Goal: Communication & Community: Answer question/provide support

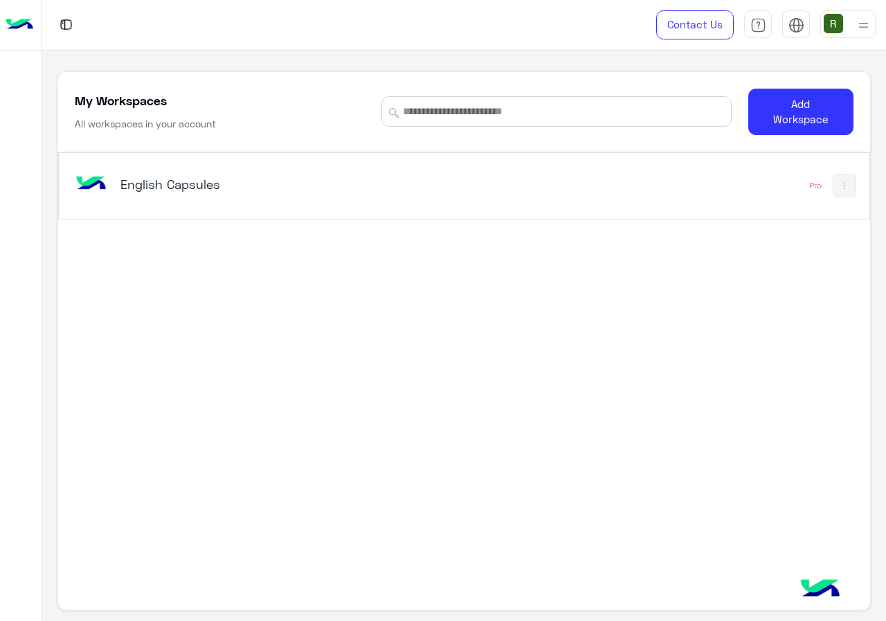
click at [243, 186] on h5 "English Capsules" at bounding box center [262, 184] width 283 height 17
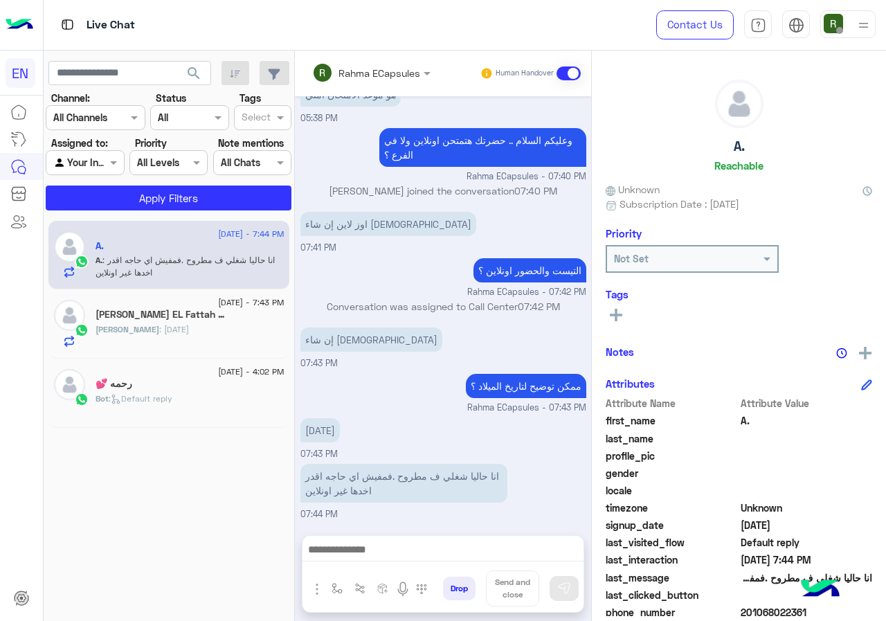
scroll to position [125, 0]
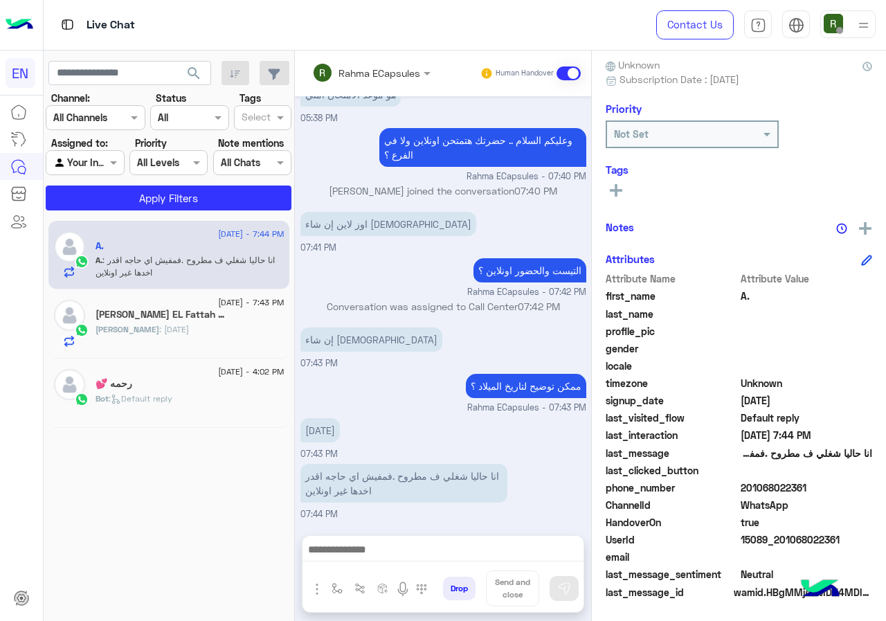
drag, startPoint x: 746, startPoint y: 485, endPoint x: 816, endPoint y: 487, distance: 70.0
click at [816, 487] on span "201068022361" at bounding box center [807, 488] width 132 height 15
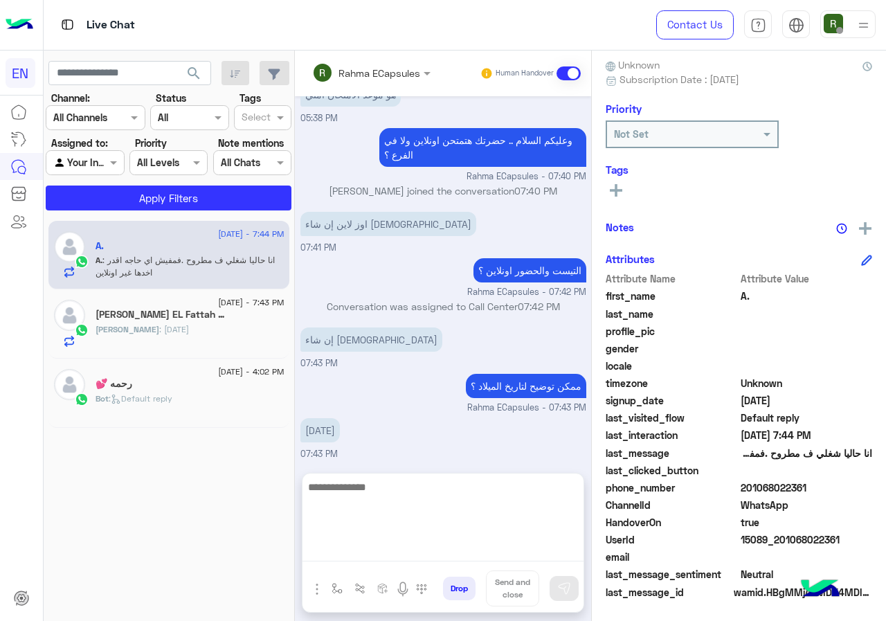
click at [468, 562] on textarea at bounding box center [443, 520] width 281 height 83
type textarea "*"
type textarea "**********"
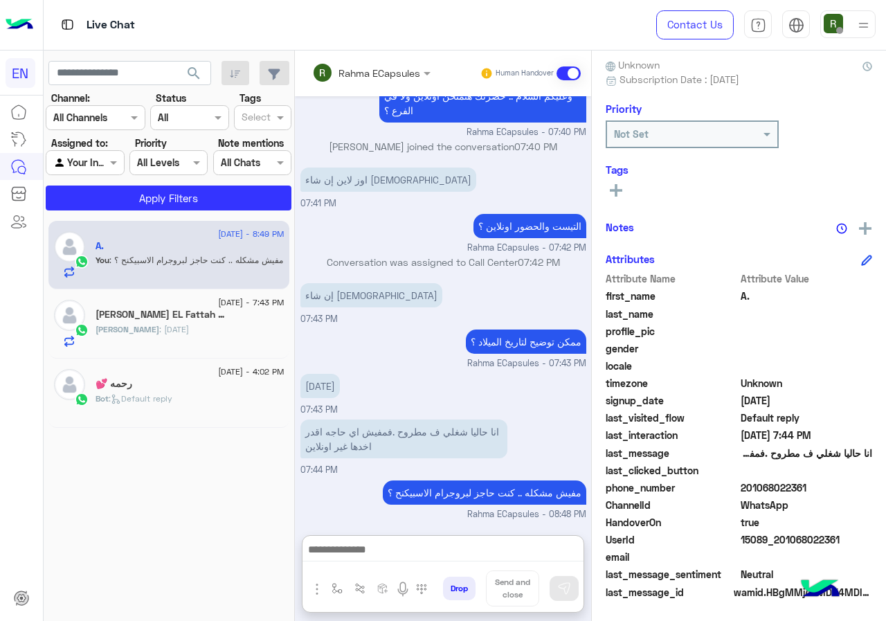
click at [371, 70] on input "text" at bounding box center [352, 73] width 81 height 15
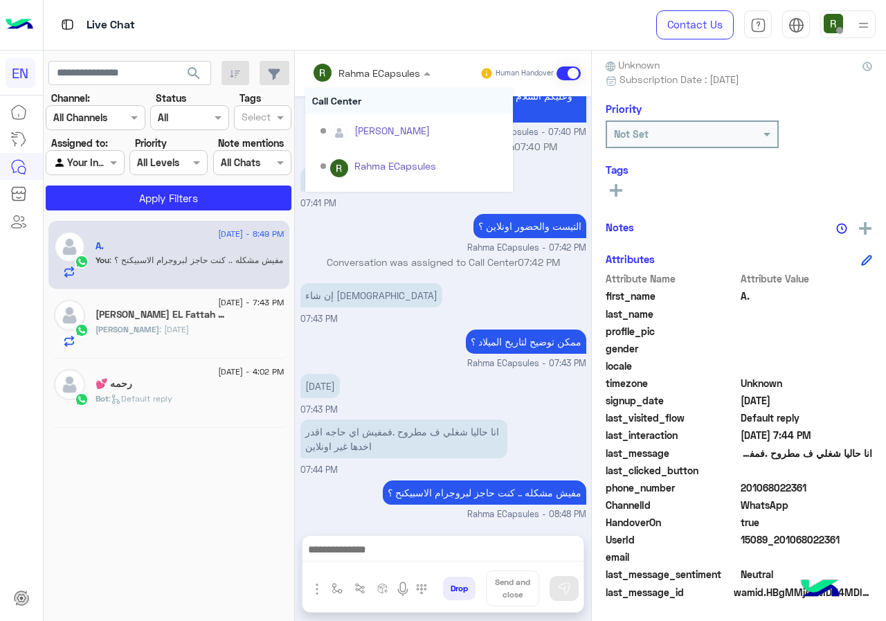
scroll to position [572, 0]
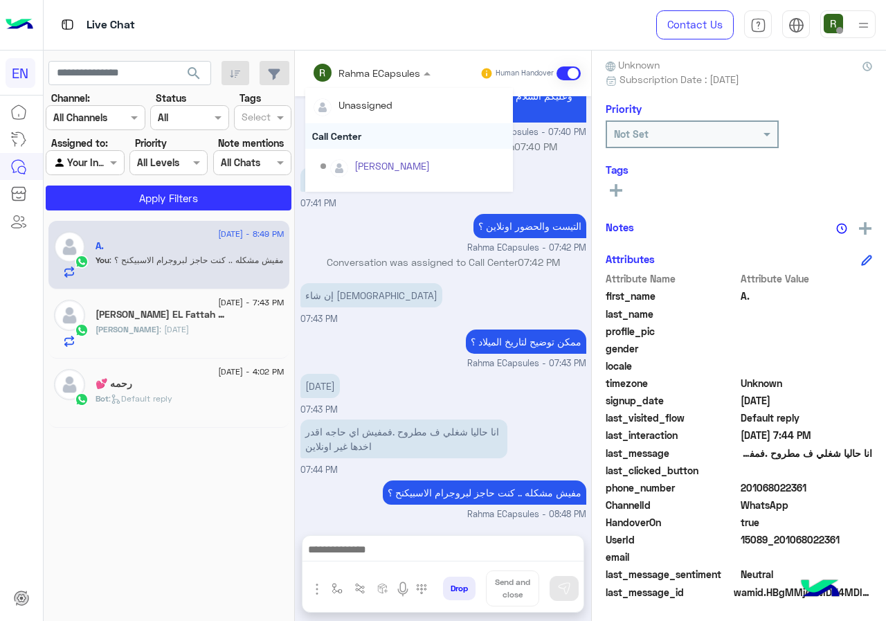
click at [386, 139] on div "Call Center" at bounding box center [409, 136] width 208 height 26
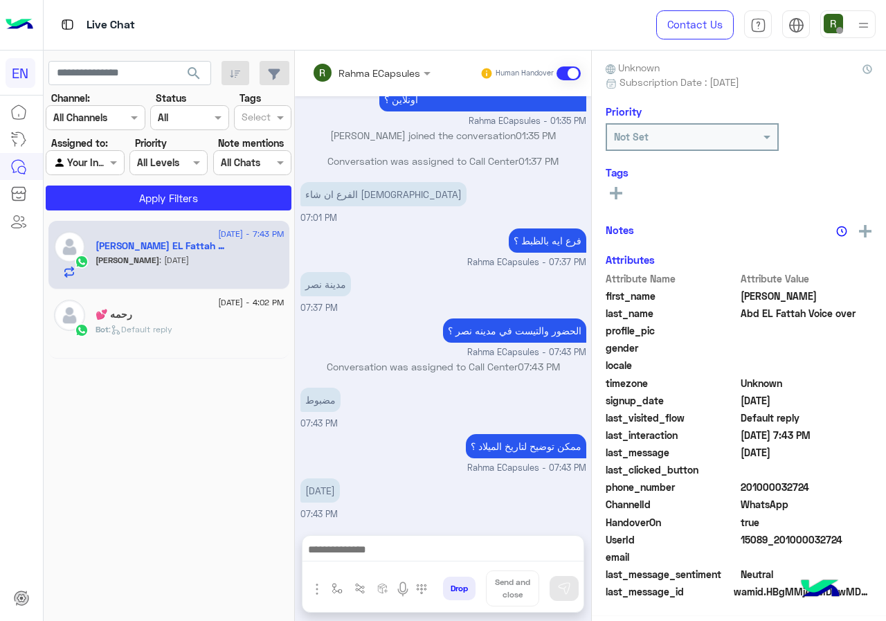
scroll to position [121, 0]
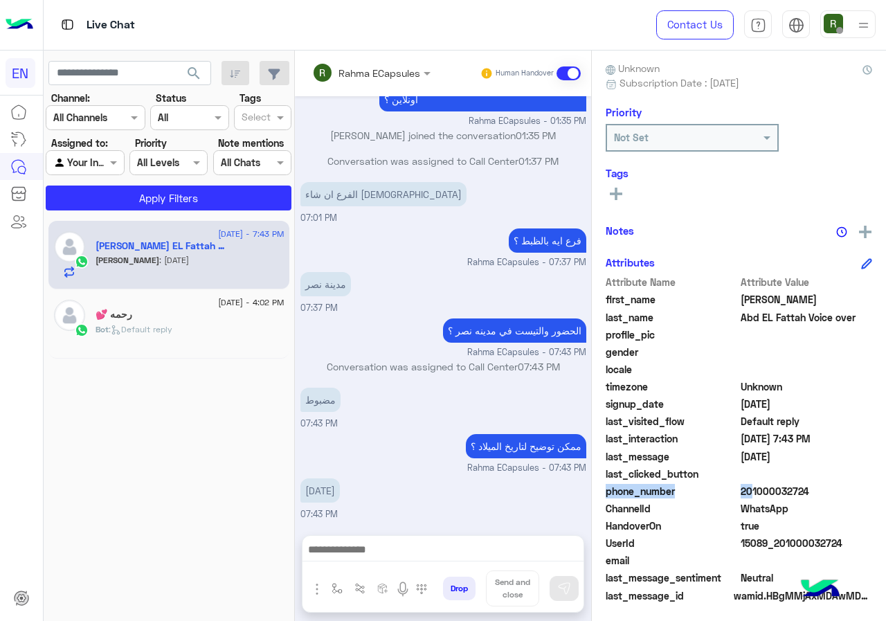
drag, startPoint x: 744, startPoint y: 490, endPoint x: 833, endPoint y: 483, distance: 88.9
click at [833, 483] on div "Attribute Name Attribute Value first_name [PERSON_NAME] last_name [PERSON_NAME]…" at bounding box center [739, 440] width 267 height 330
click at [781, 484] on span "201000032724" at bounding box center [807, 491] width 132 height 15
drag, startPoint x: 742, startPoint y: 490, endPoint x: 818, endPoint y: 490, distance: 76.2
click at [818, 490] on span "201000032724" at bounding box center [807, 491] width 132 height 15
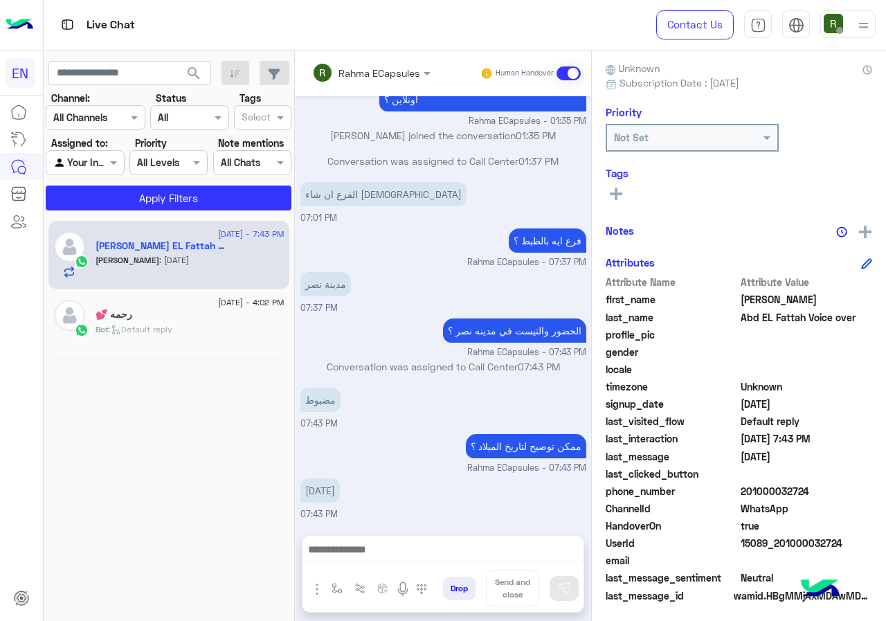
copy span "01000032724"
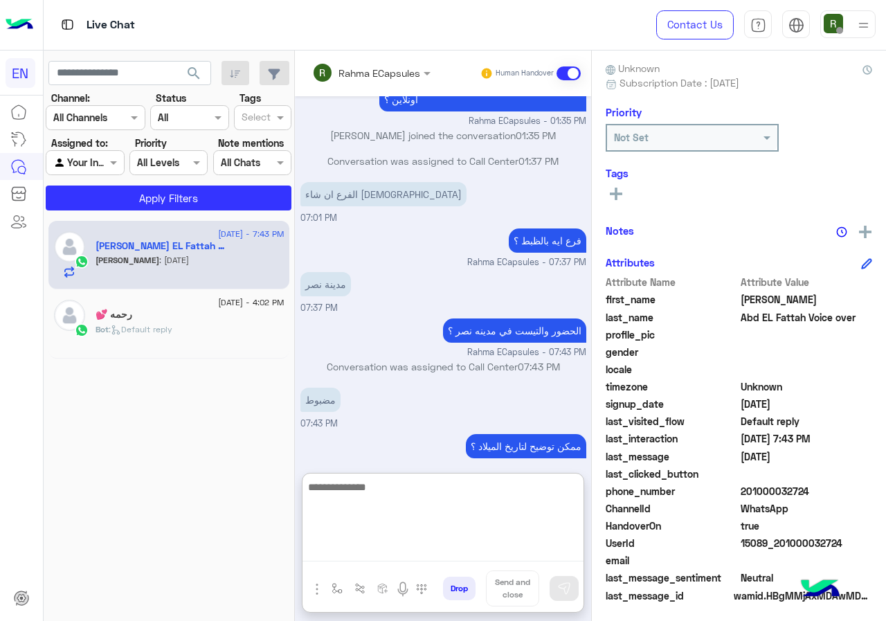
paste textarea "**********"
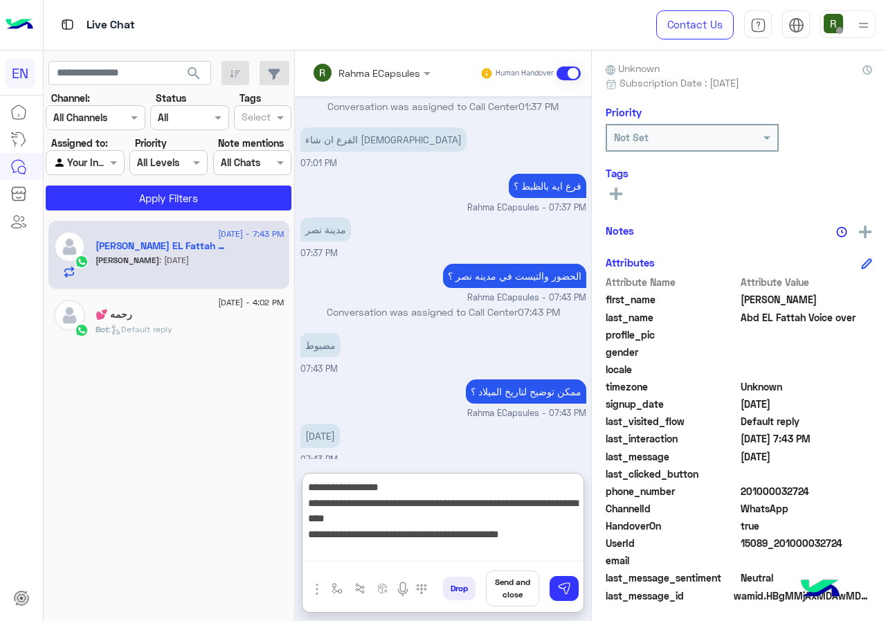
scroll to position [637, 0]
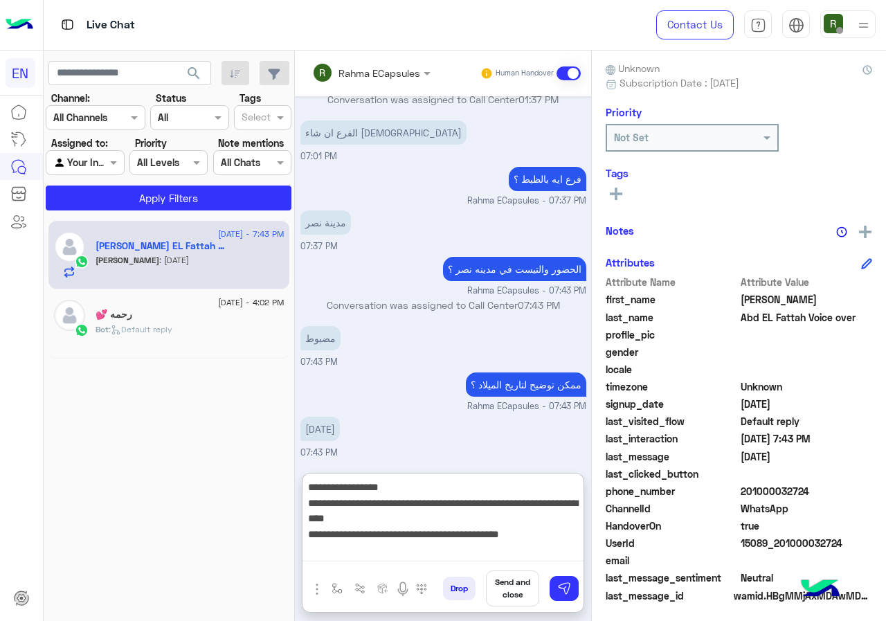
click at [562, 497] on textarea "**********" at bounding box center [443, 520] width 281 height 83
click at [562, 493] on textarea "**********" at bounding box center [443, 520] width 281 height 83
click at [519, 485] on textarea "**********" at bounding box center [443, 520] width 281 height 83
type textarea "**********"
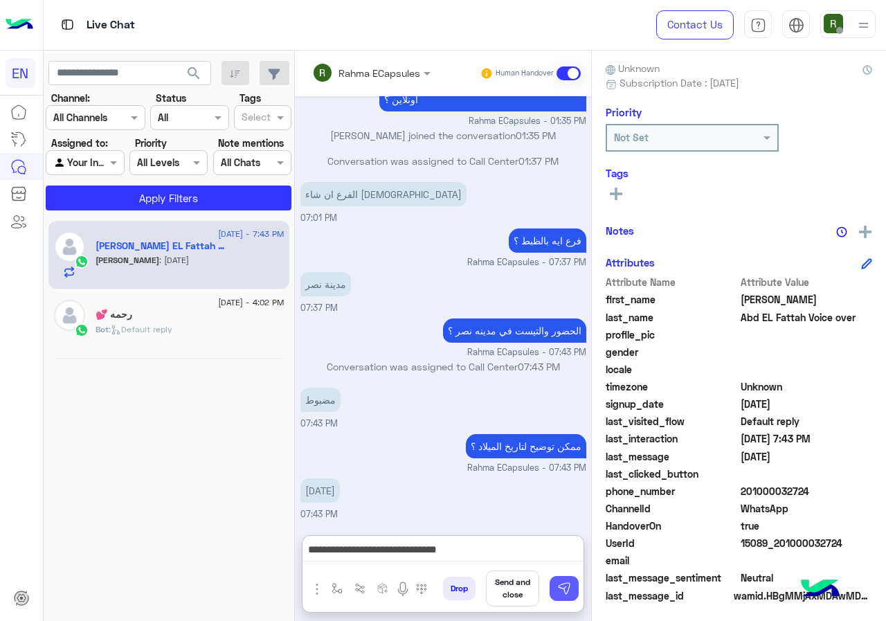
click at [560, 589] on img at bounding box center [565, 589] width 14 height 14
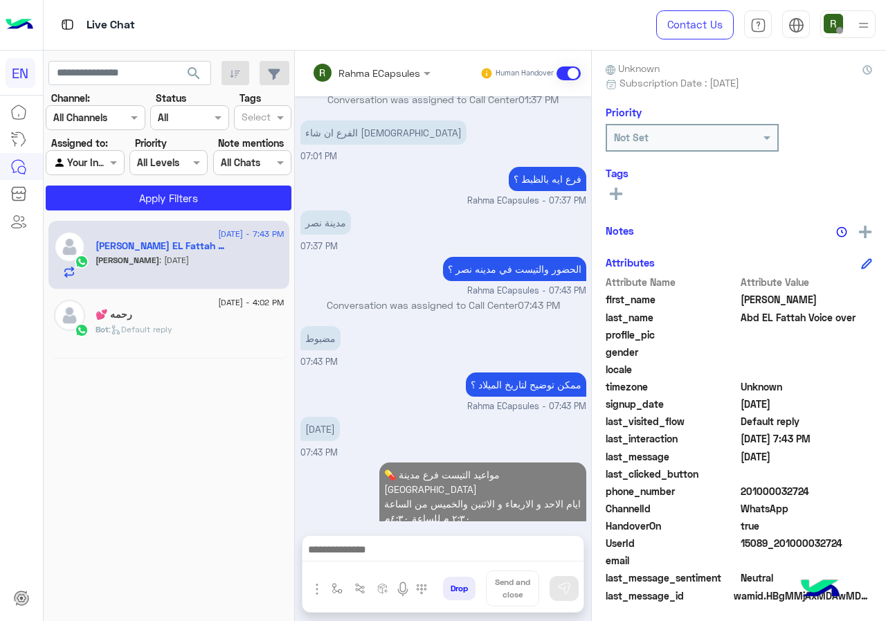
scroll to position [677, 0]
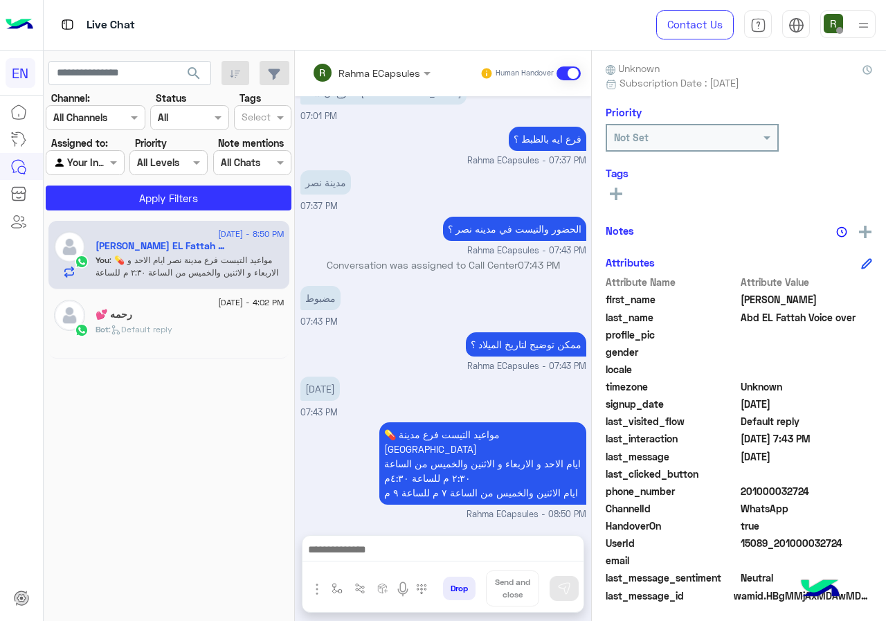
click at [362, 56] on div "Rahma ECapsules Human Handover" at bounding box center [443, 74] width 296 height 46
click at [362, 76] on input "text" at bounding box center [352, 73] width 81 height 15
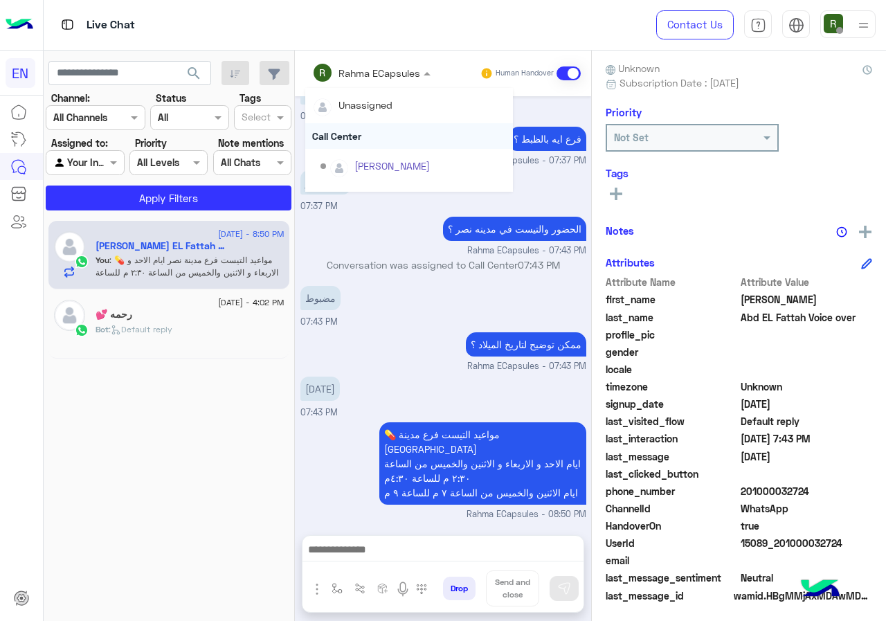
click at [366, 131] on div "Call Center" at bounding box center [409, 136] width 208 height 26
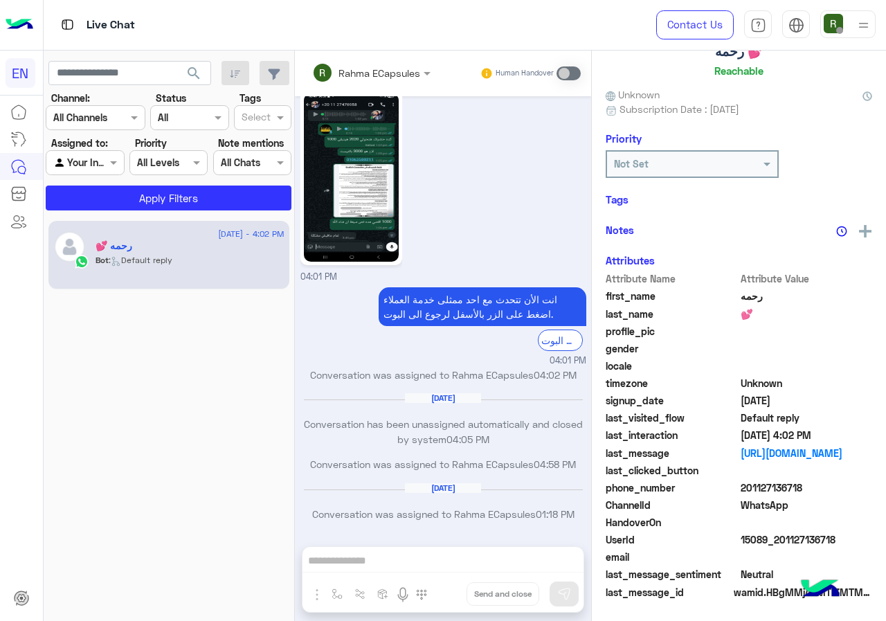
scroll to position [121, 0]
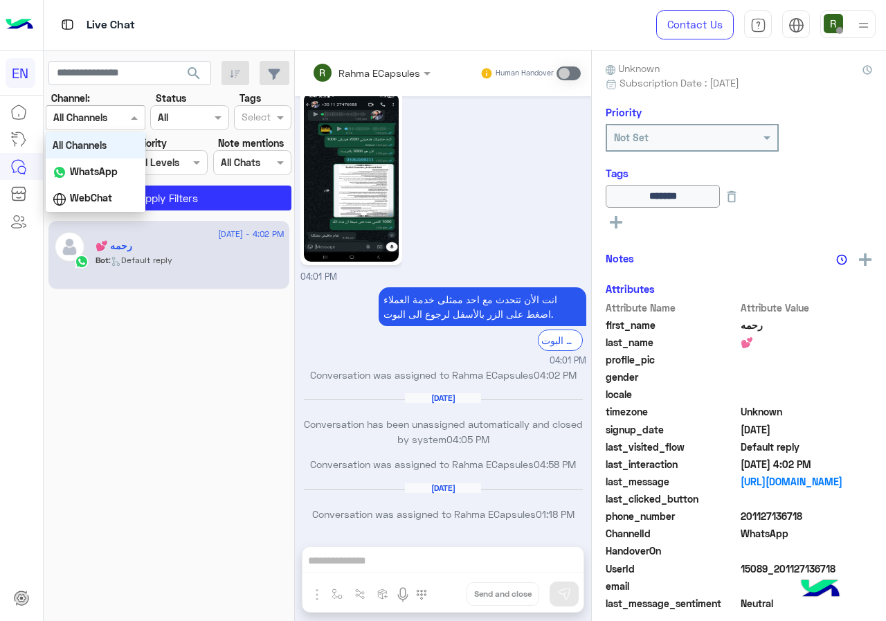
click at [121, 112] on div at bounding box center [95, 117] width 98 height 16
click at [115, 171] on b "WhatsApp" at bounding box center [94, 172] width 48 height 12
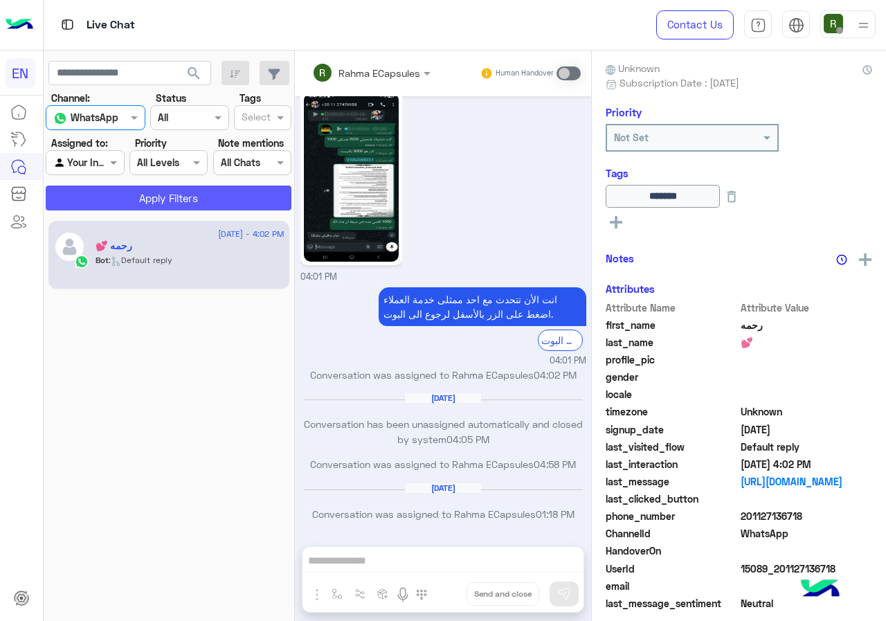
click at [116, 188] on button "Apply Filters" at bounding box center [169, 198] width 246 height 25
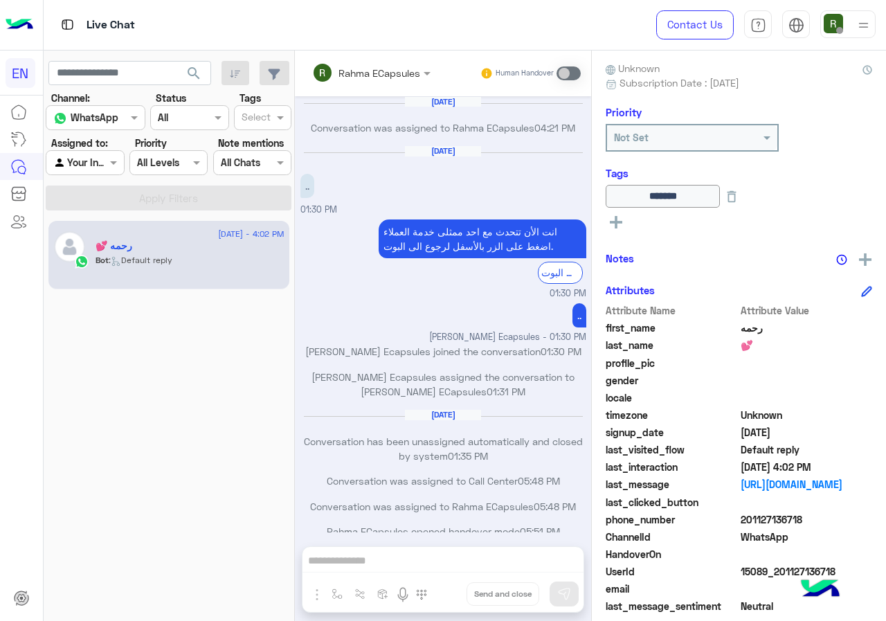
scroll to position [671, 0]
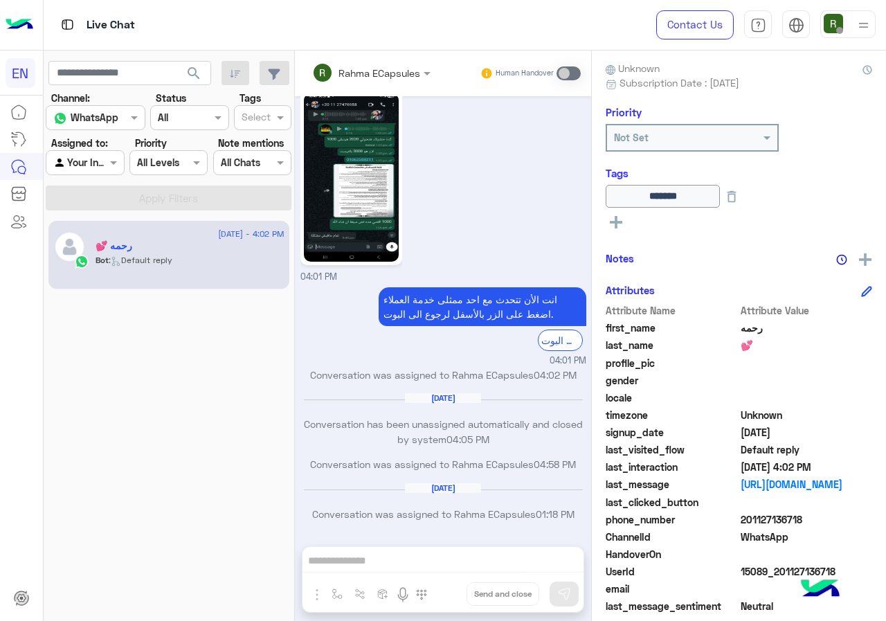
click at [93, 164] on div at bounding box center [84, 162] width 77 height 16
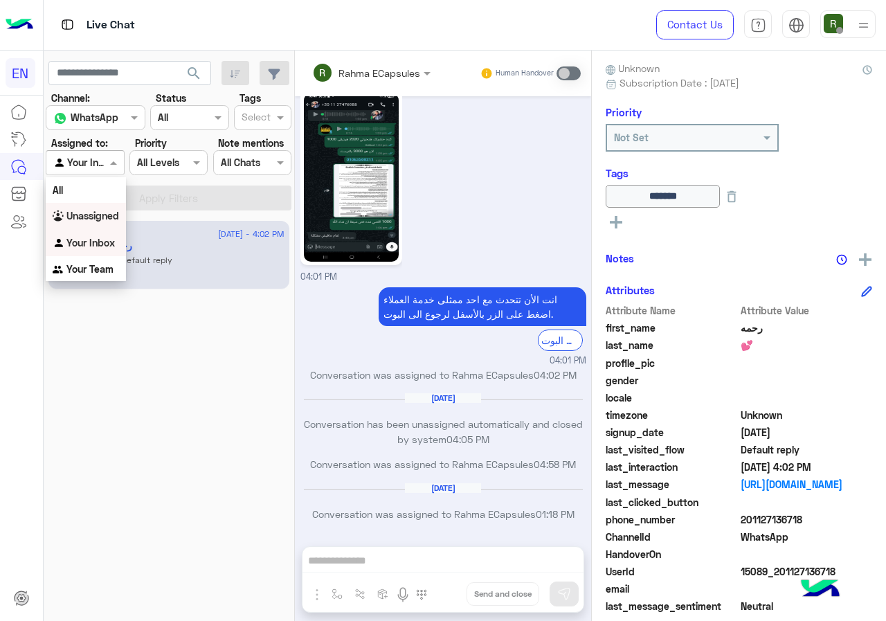
click at [103, 215] on b "Unassigned" at bounding box center [92, 216] width 53 height 12
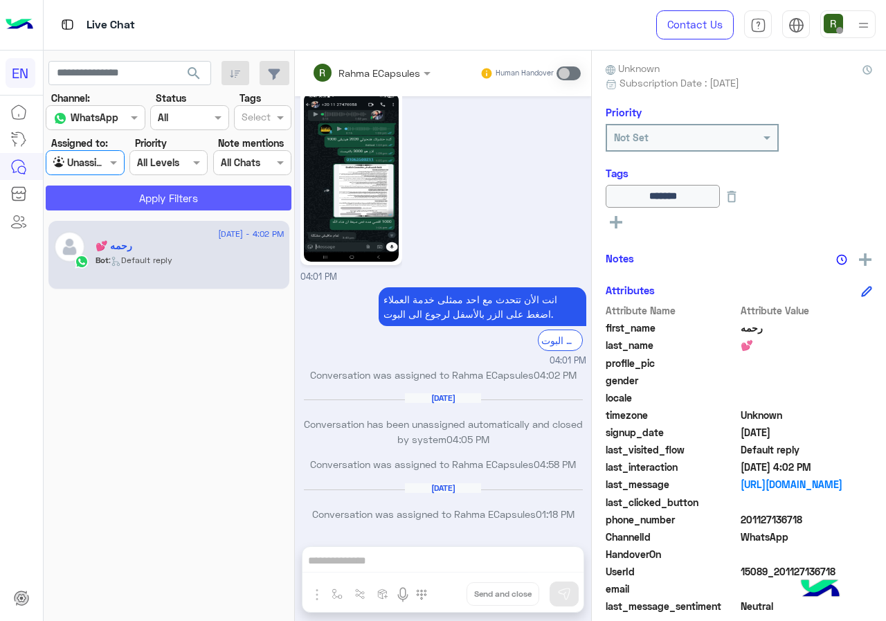
click at [112, 195] on button "Apply Filters" at bounding box center [169, 198] width 246 height 25
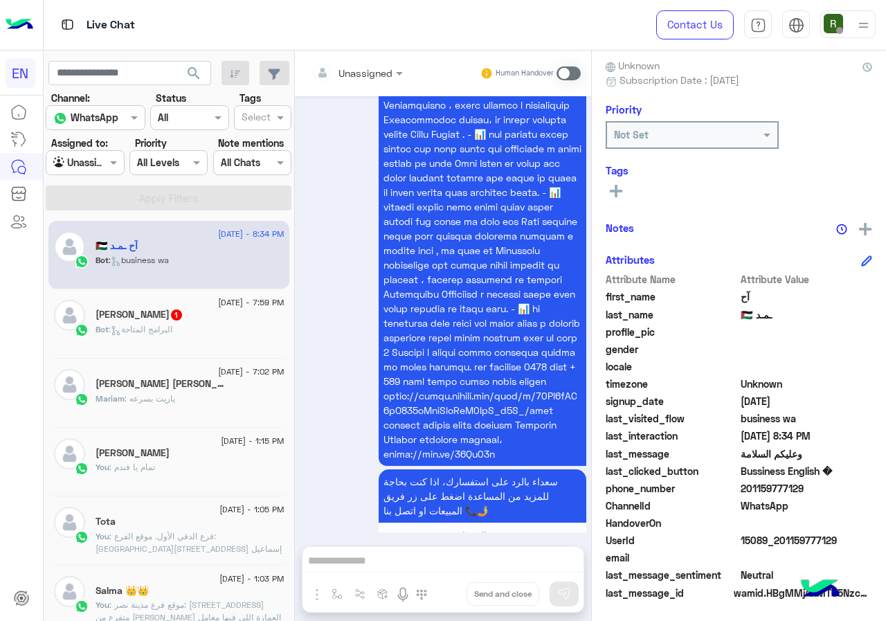
scroll to position [125, 0]
drag, startPoint x: 791, startPoint y: 489, endPoint x: 865, endPoint y: 489, distance: 74.1
click at [865, 489] on span "201159777129" at bounding box center [807, 488] width 132 height 15
click at [368, 66] on input "text" at bounding box center [340, 73] width 56 height 15
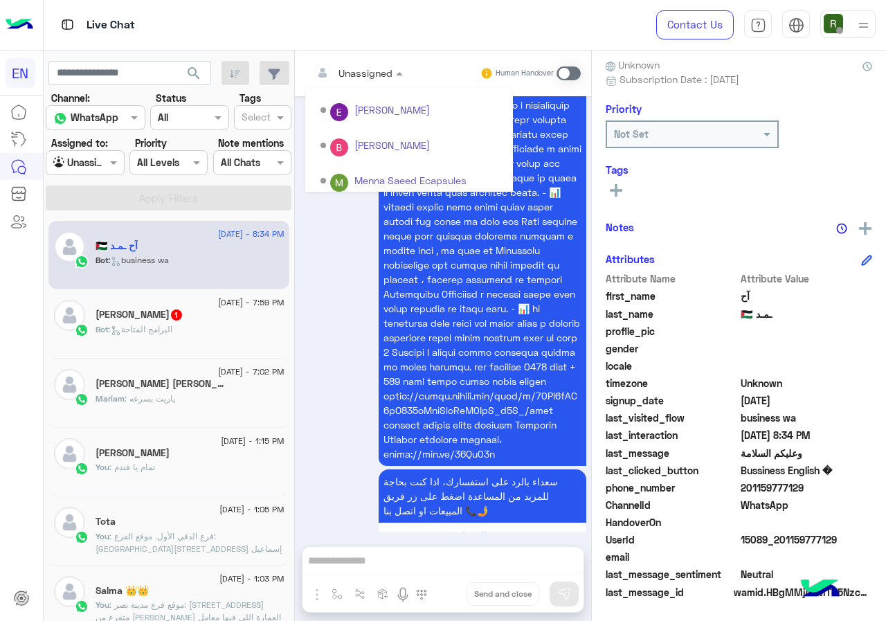
scroll to position [230, 0]
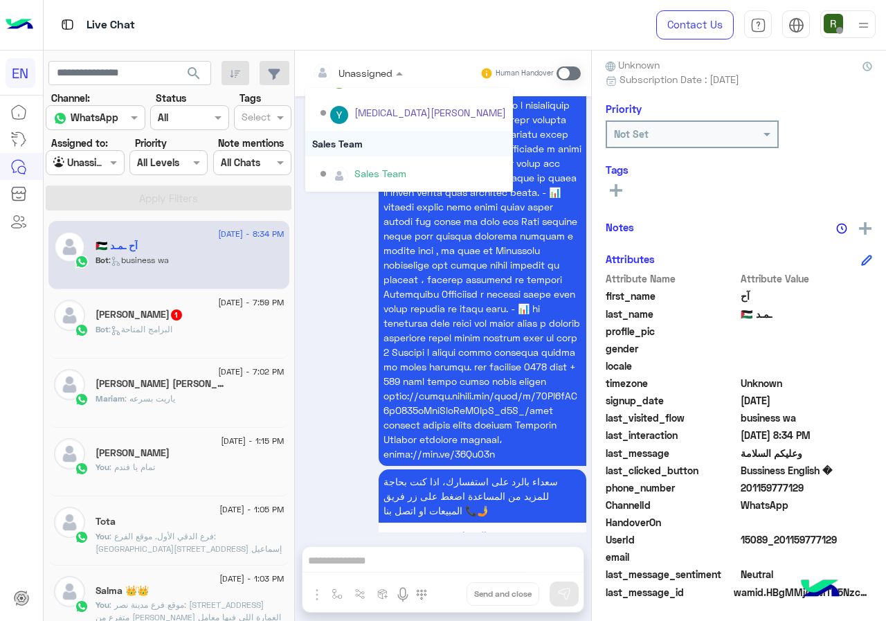
click at [431, 149] on div "Sales Team" at bounding box center [409, 144] width 208 height 26
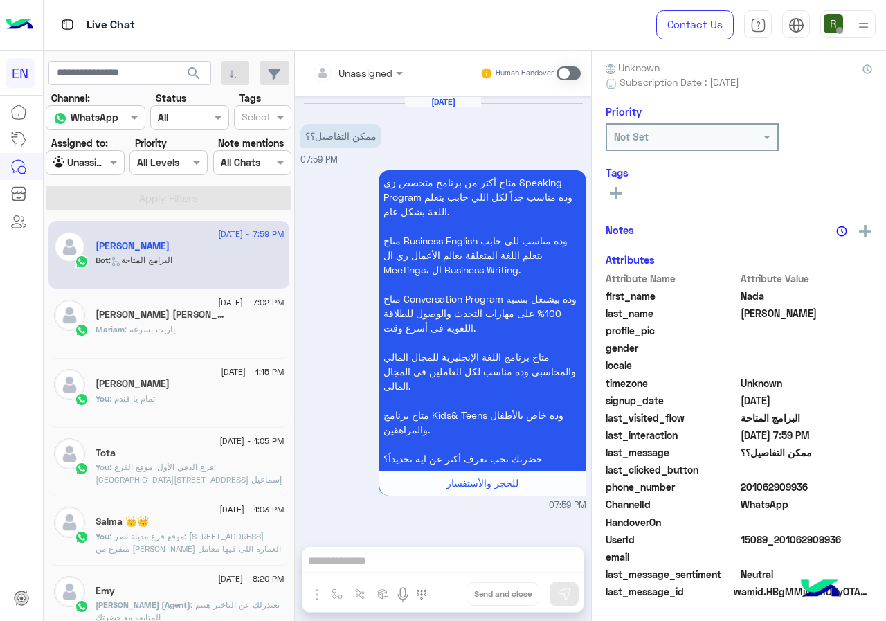
scroll to position [121, 0]
drag, startPoint x: 790, startPoint y: 488, endPoint x: 866, endPoint y: 486, distance: 76.2
click at [866, 486] on span "201062909936" at bounding box center [807, 488] width 132 height 15
click at [816, 492] on span "201062909936" at bounding box center [807, 488] width 132 height 15
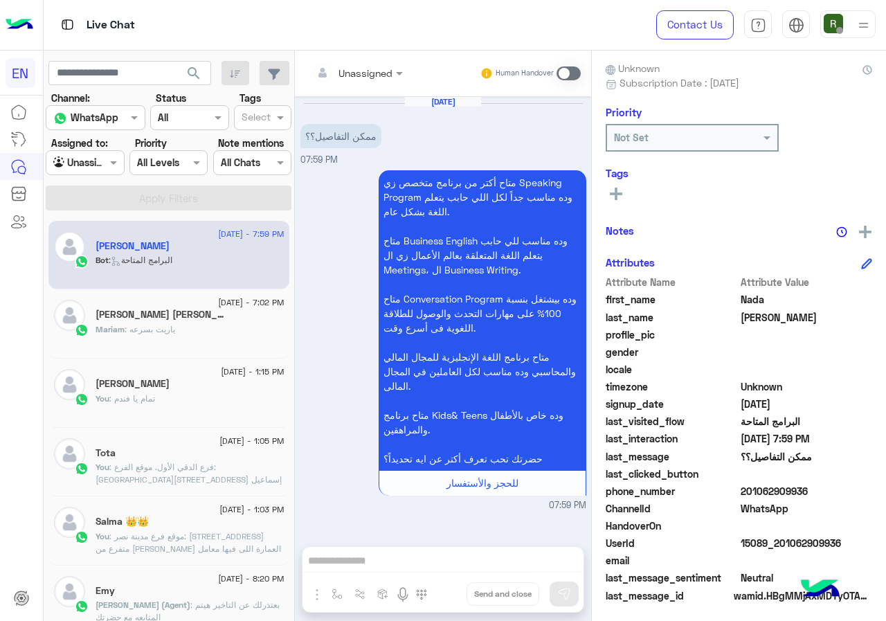
drag, startPoint x: 789, startPoint y: 492, endPoint x: 864, endPoint y: 491, distance: 74.8
click at [864, 491] on span "201062909936" at bounding box center [807, 491] width 132 height 15
copy span "01062909936"
click at [446, 58] on div "Unassigned Human Handover" at bounding box center [443, 74] width 296 height 46
click at [410, 69] on div at bounding box center [357, 72] width 105 height 16
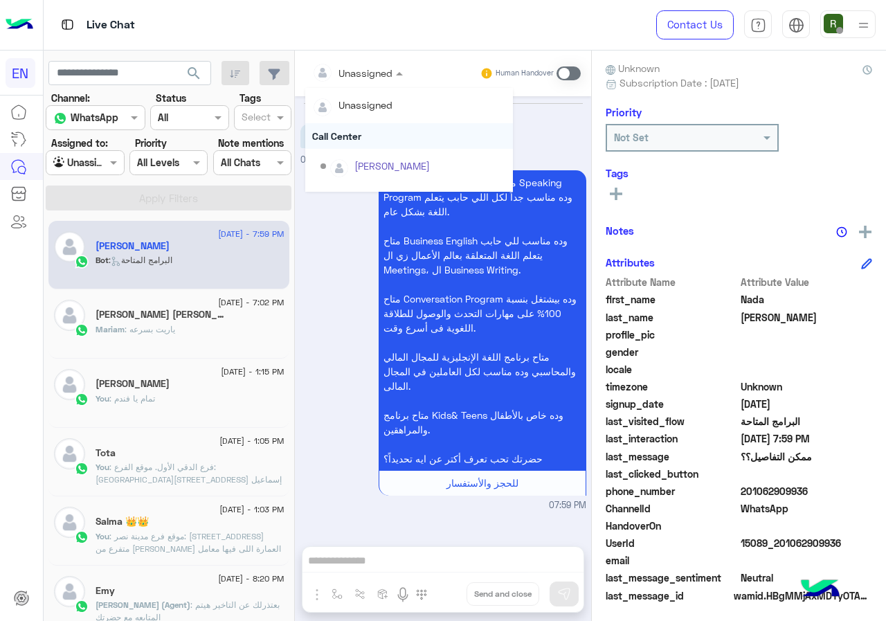
scroll to position [230, 0]
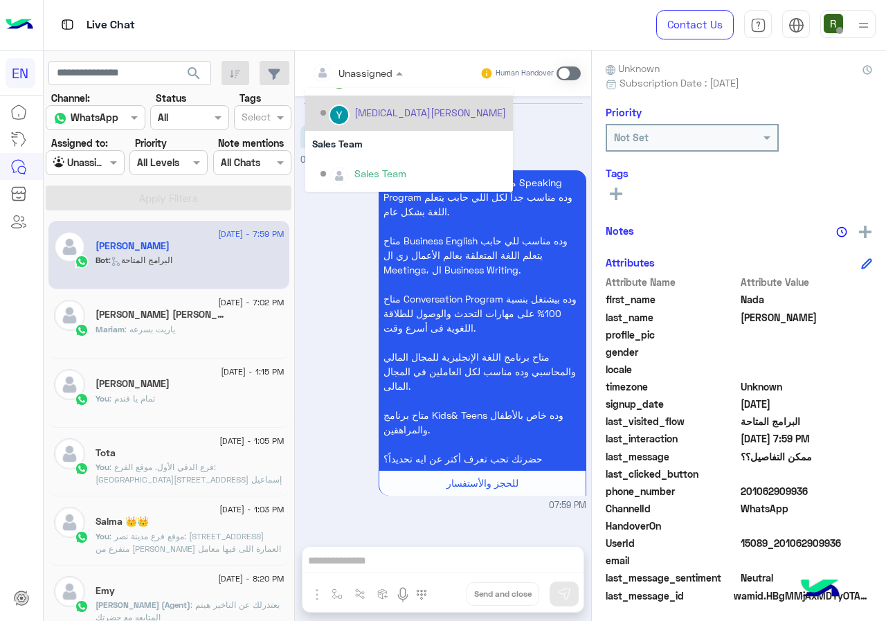
click at [430, 136] on div "Sales Team" at bounding box center [409, 144] width 208 height 26
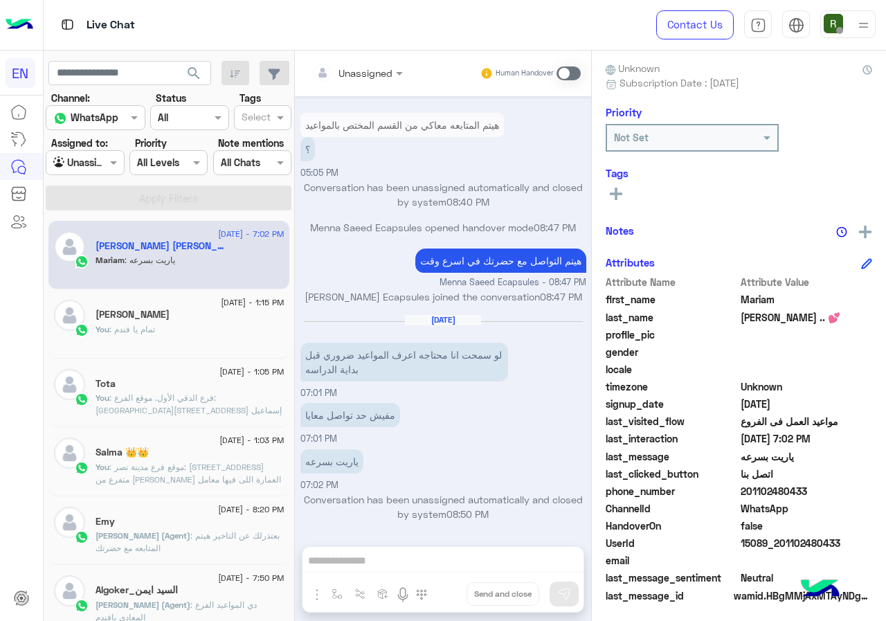
scroll to position [125, 0]
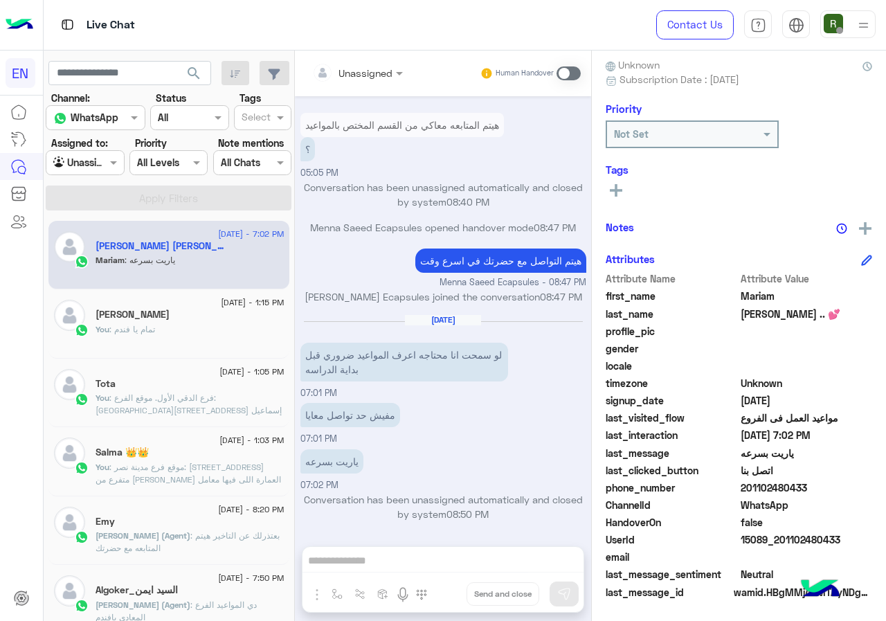
drag, startPoint x: 786, startPoint y: 492, endPoint x: 862, endPoint y: 492, distance: 75.5
click at [862, 492] on span "201102480433" at bounding box center [807, 488] width 132 height 15
copy span "01102480433"
click at [582, 82] on div "Human Handover" at bounding box center [531, 73] width 102 height 25
click at [581, 79] on span at bounding box center [569, 73] width 24 height 14
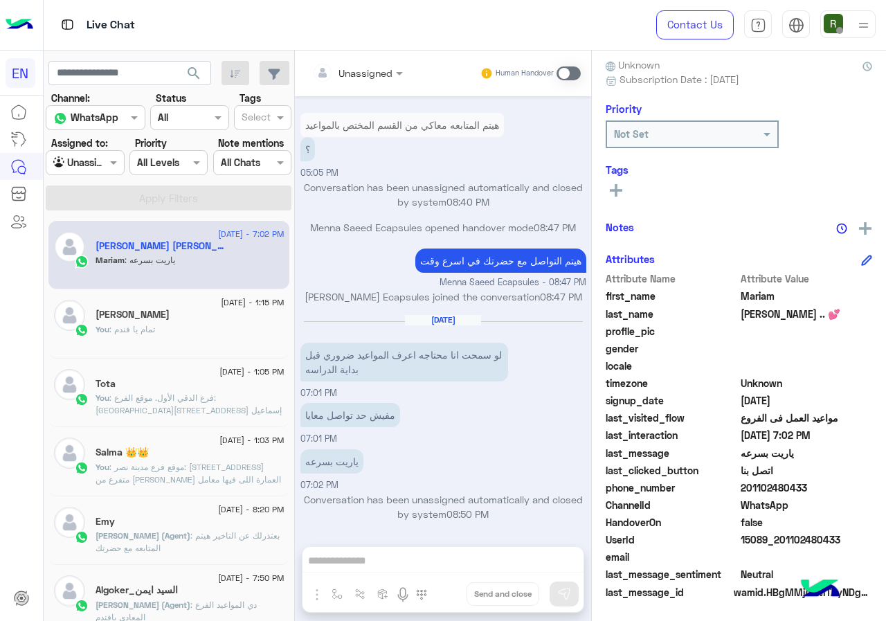
scroll to position [719, 0]
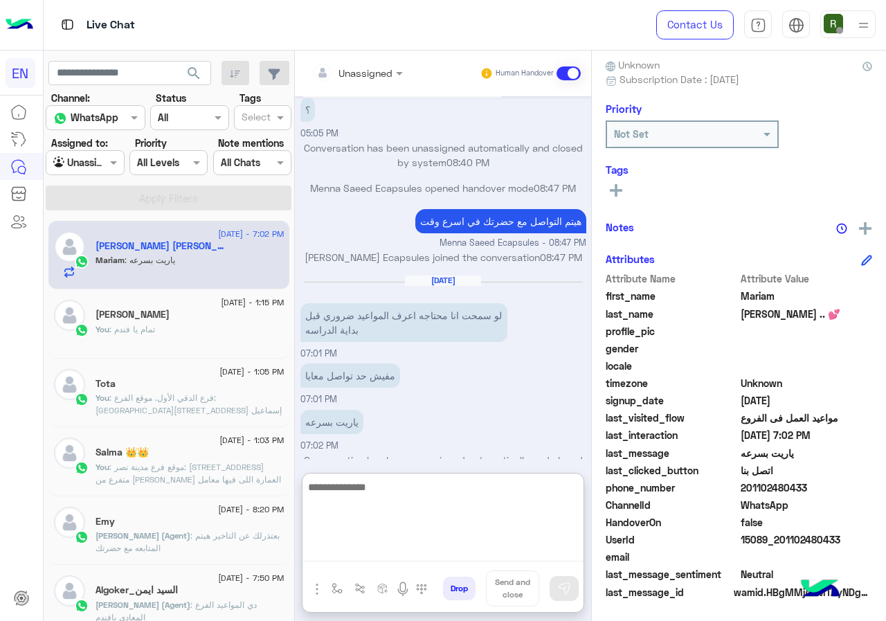
click at [452, 549] on textarea at bounding box center [443, 520] width 281 height 83
type textarea "**********"
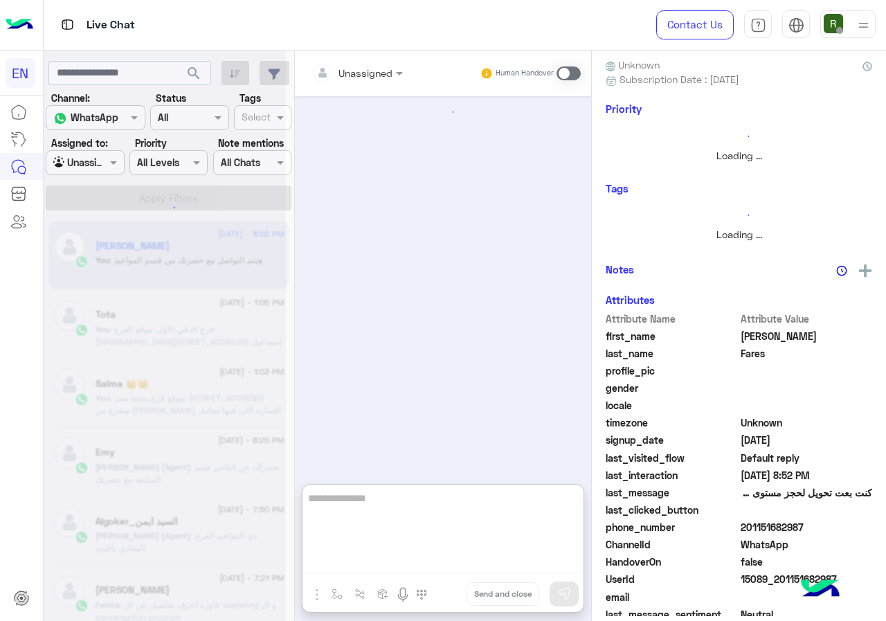
scroll to position [122, 0]
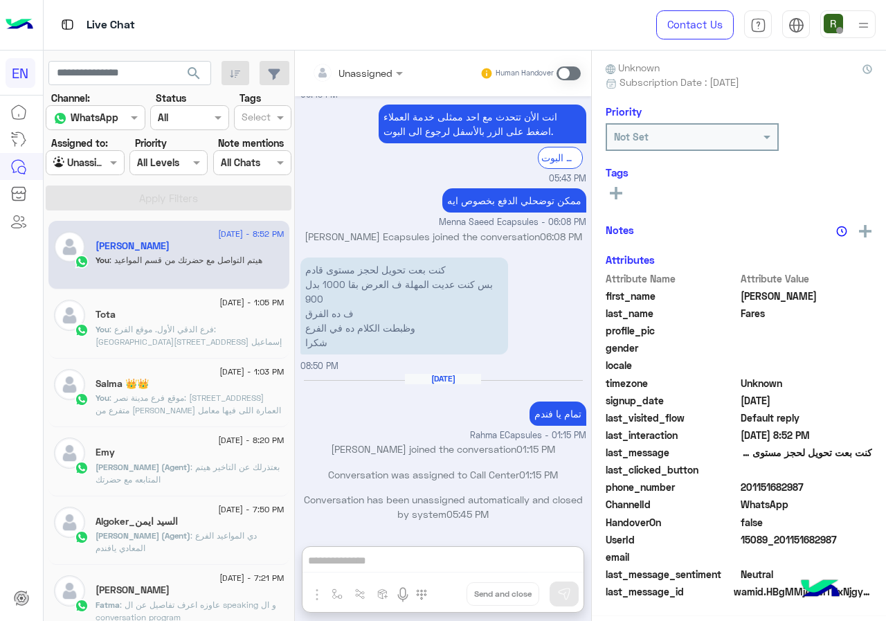
click at [85, 163] on input "text" at bounding box center [69, 163] width 32 height 15
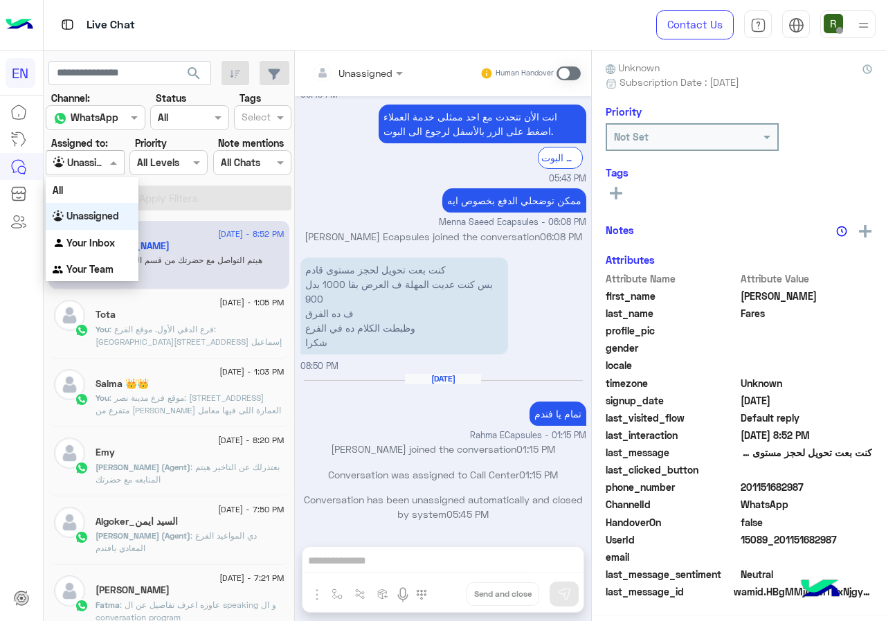
scroll to position [1022, 0]
click at [118, 256] on div "Your Team" at bounding box center [92, 269] width 93 height 27
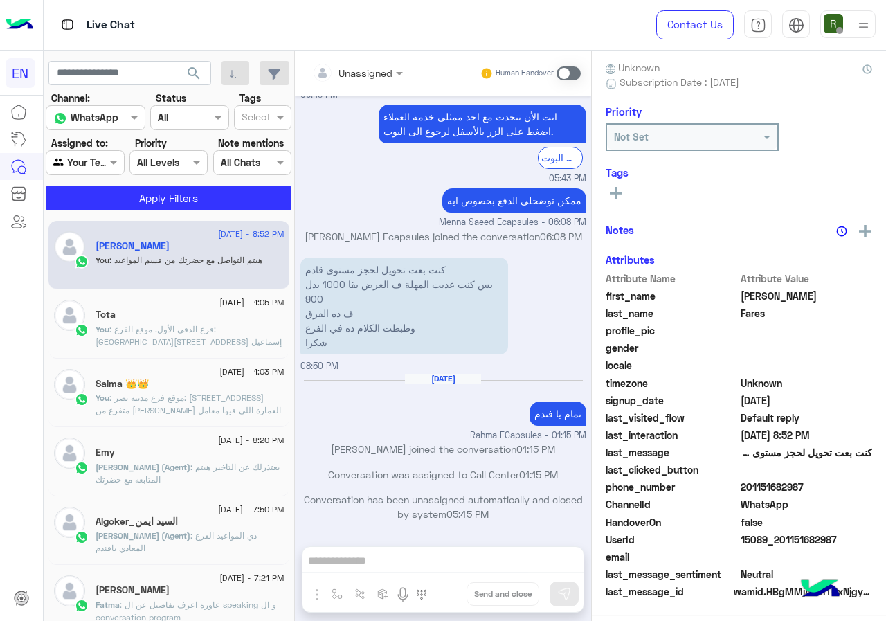
click at [116, 136] on div "Assigned to: Agent Filter Your Team" at bounding box center [85, 155] width 78 height 39
click at [114, 163] on div at bounding box center [84, 162] width 77 height 16
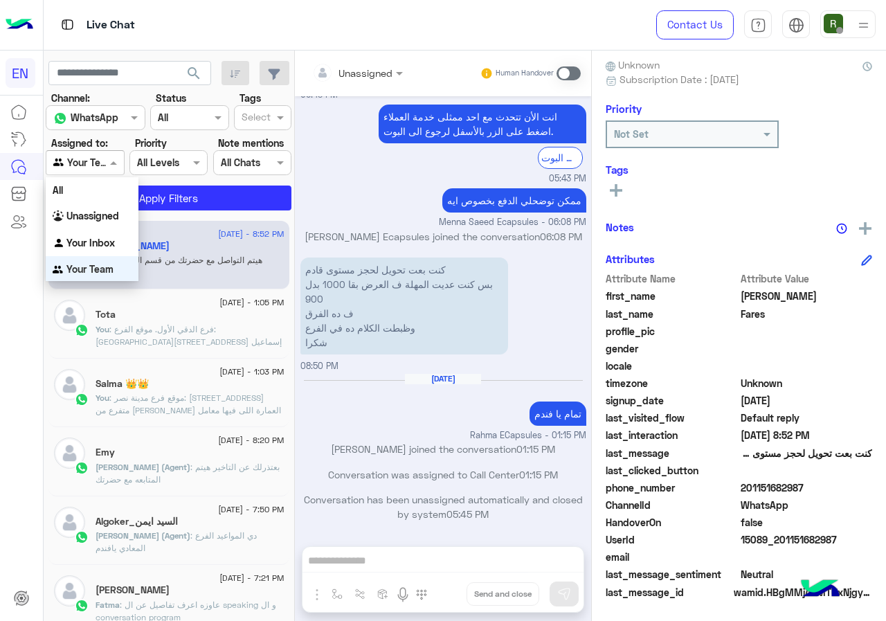
scroll to position [2, 0]
click at [121, 236] on div "Your Inbox" at bounding box center [92, 241] width 93 height 27
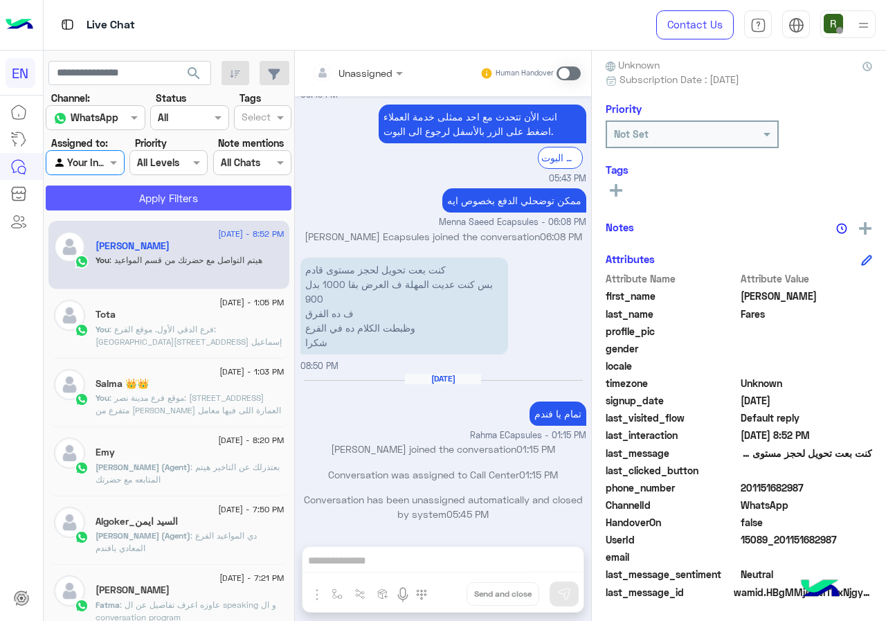
click at [145, 195] on button "Apply Filters" at bounding box center [169, 198] width 246 height 25
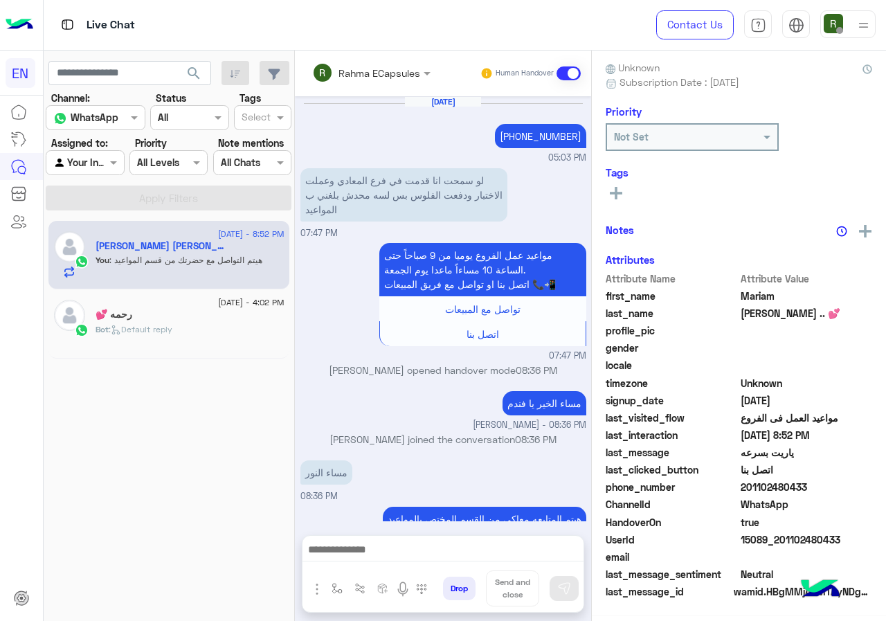
scroll to position [122, 0]
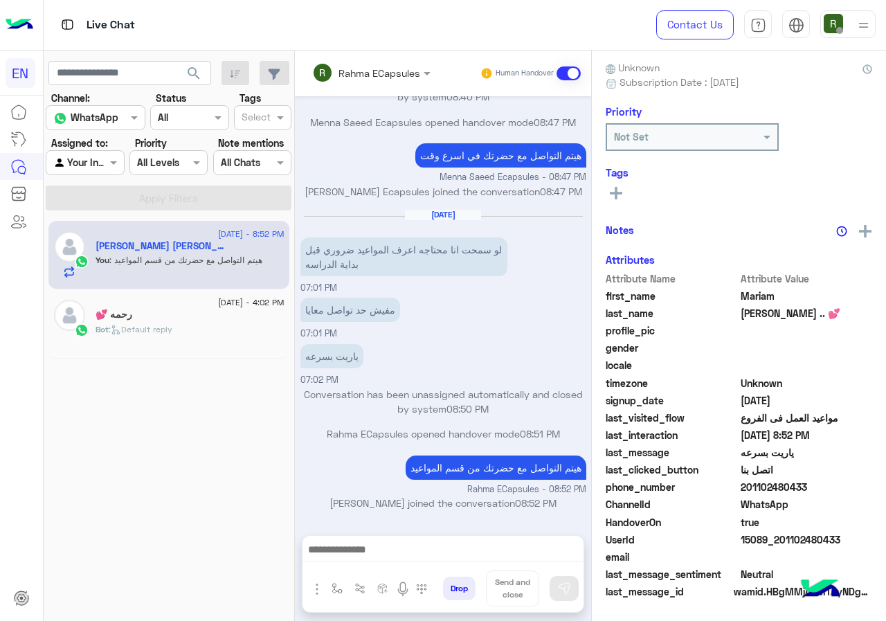
click at [362, 84] on div "Rahma ECapsules" at bounding box center [366, 73] width 108 height 28
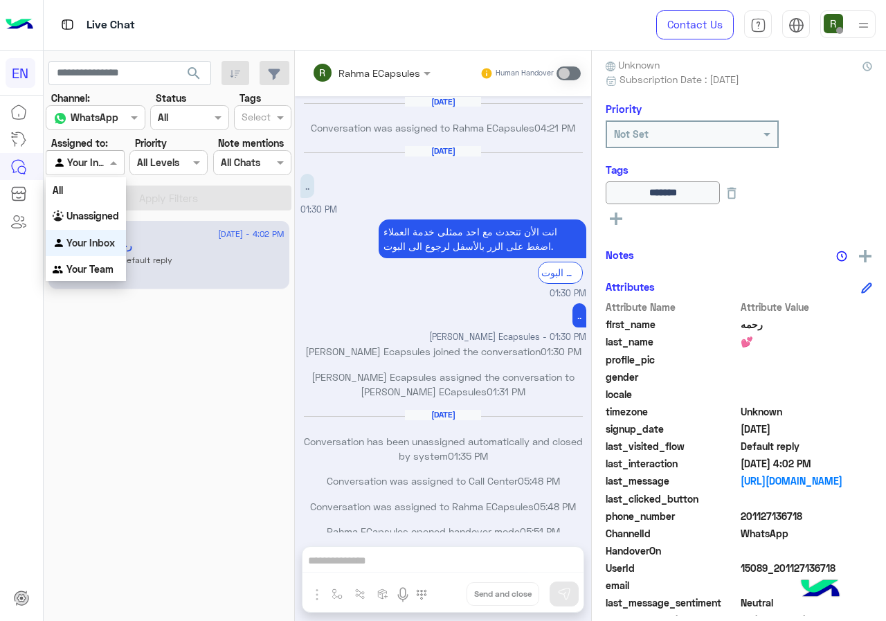
click at [82, 161] on input "text" at bounding box center [69, 163] width 32 height 15
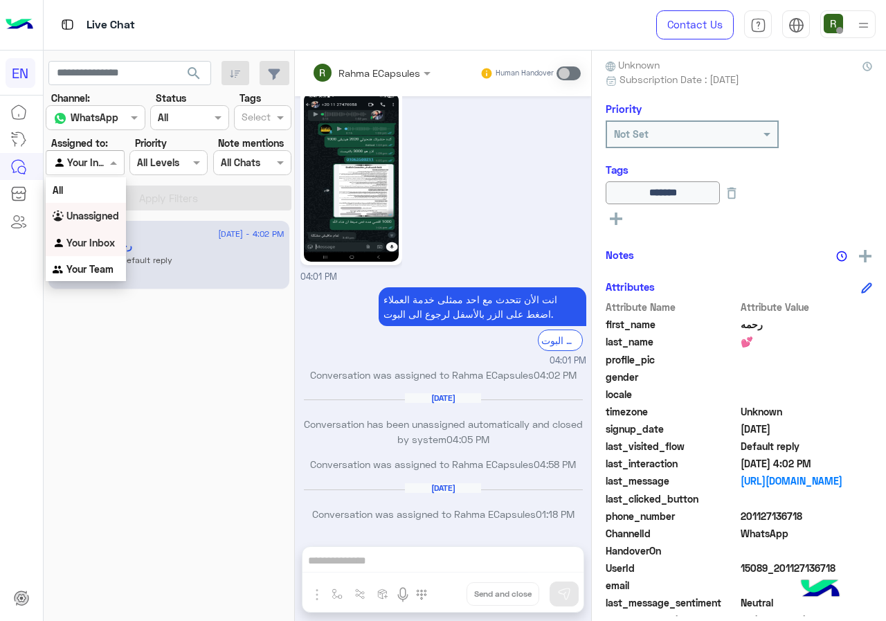
click at [98, 221] on b "Unassigned" at bounding box center [92, 216] width 53 height 12
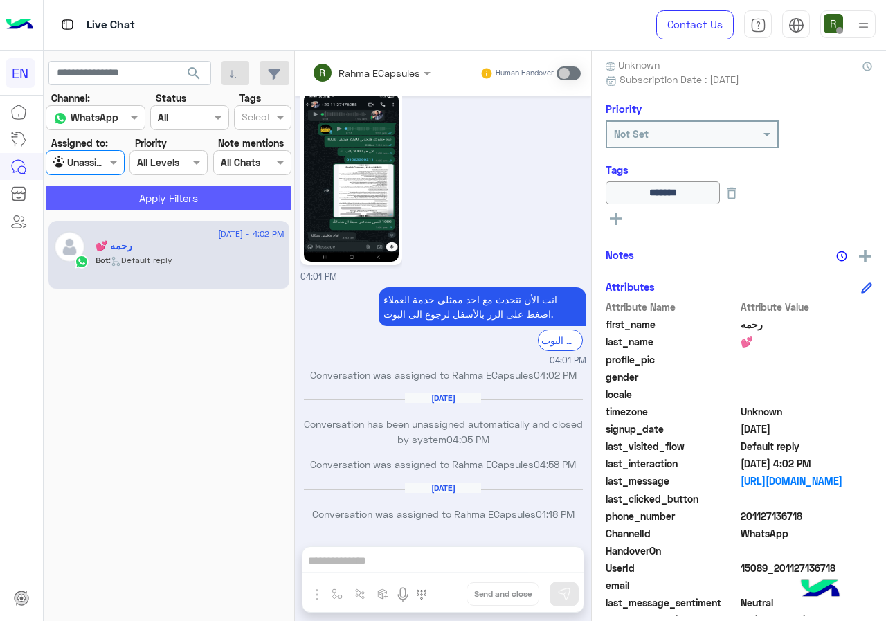
click at [112, 208] on button "Apply Filters" at bounding box center [169, 198] width 246 height 25
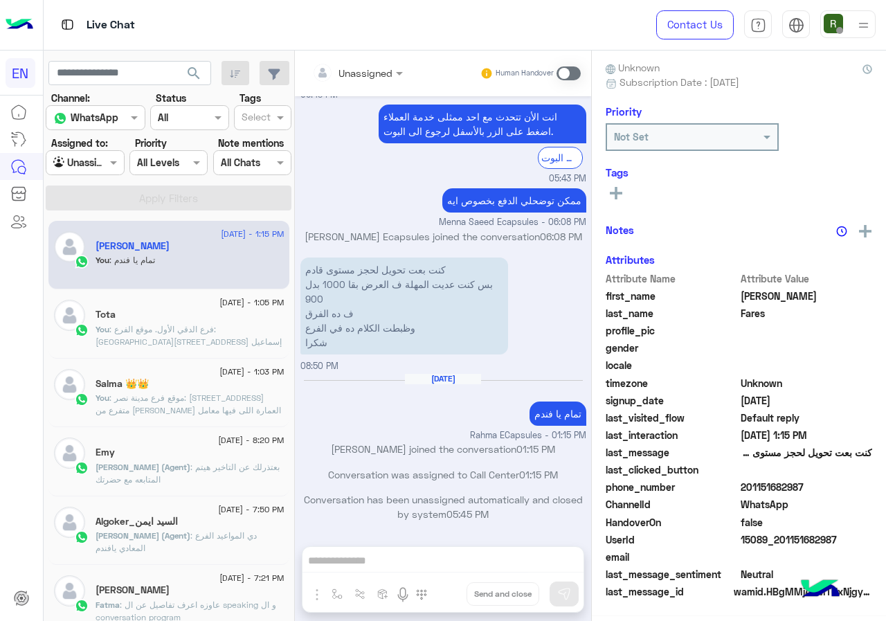
scroll to position [125, 0]
click at [85, 159] on input "text" at bounding box center [69, 163] width 32 height 15
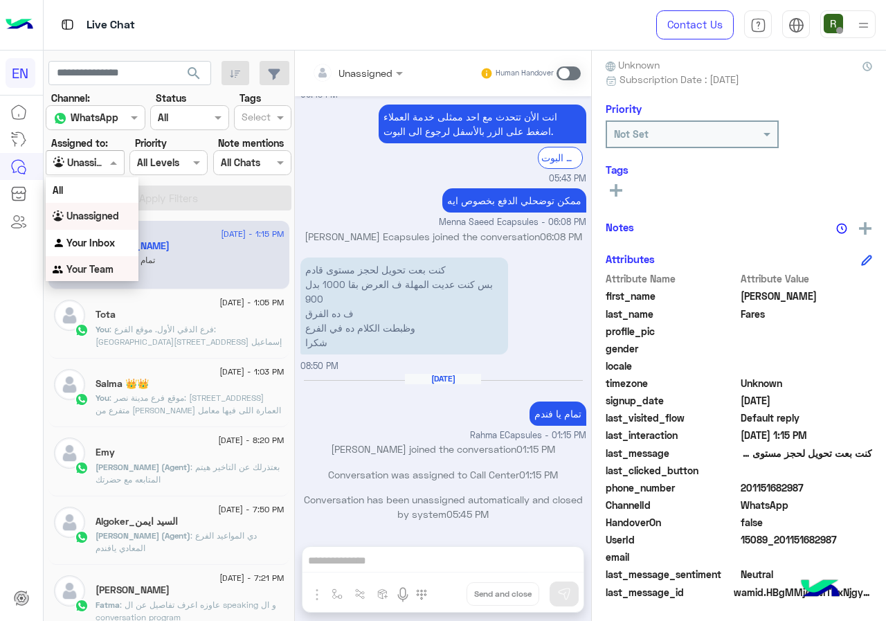
click at [109, 279] on div "Your Team" at bounding box center [92, 269] width 93 height 27
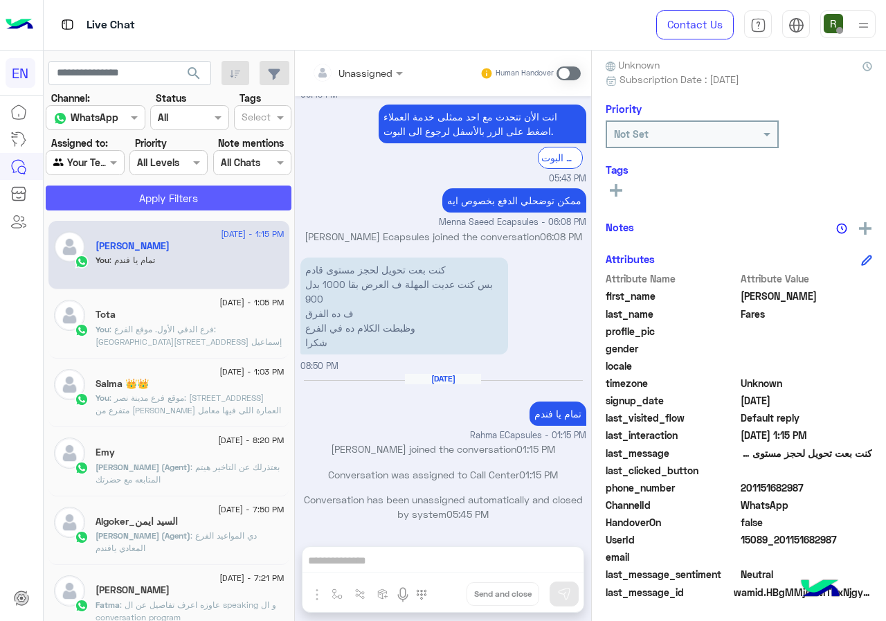
click at [127, 193] on button "Apply Filters" at bounding box center [169, 198] width 246 height 25
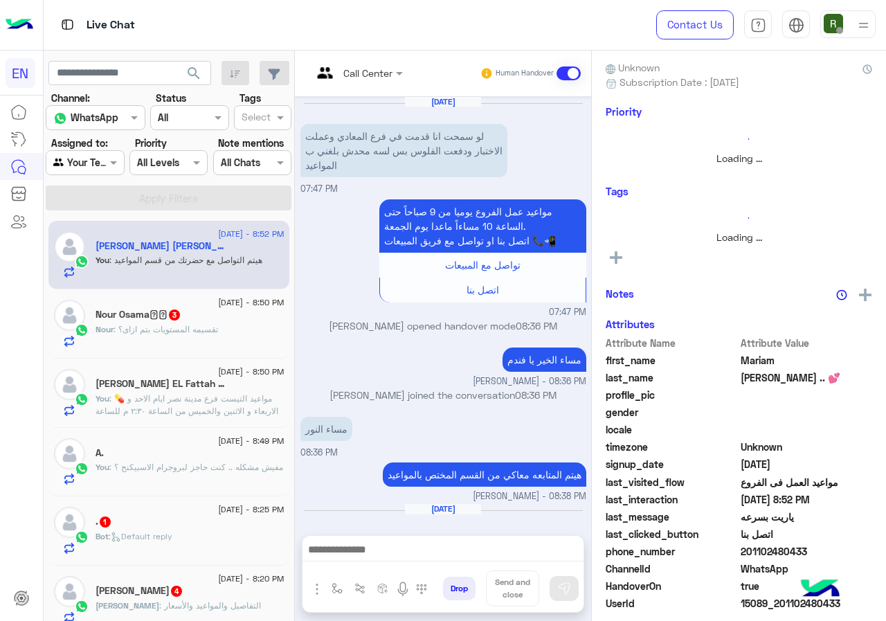
scroll to position [564, 0]
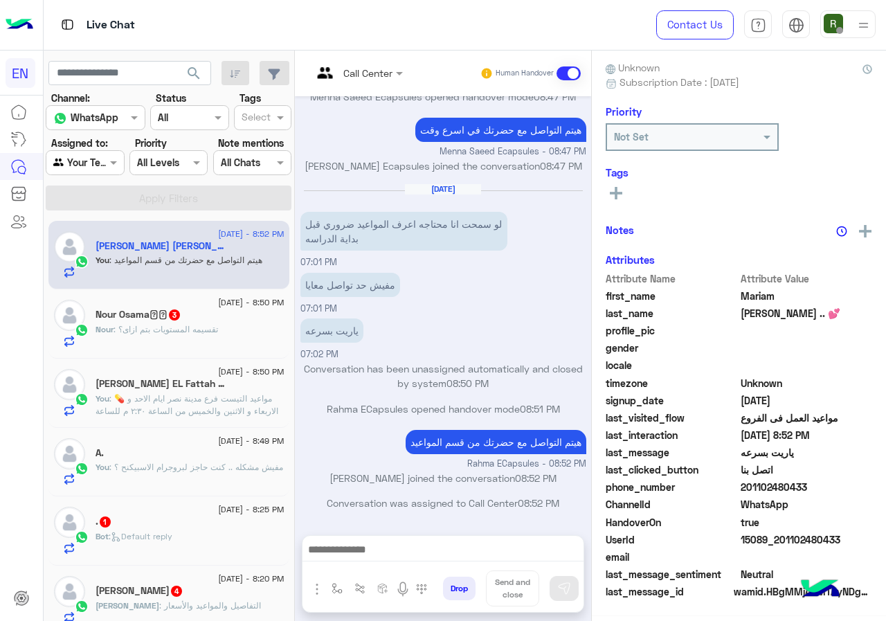
click at [244, 330] on div "Nour : تقسيمه المستويات بتم ازاى؟" at bounding box center [190, 335] width 189 height 24
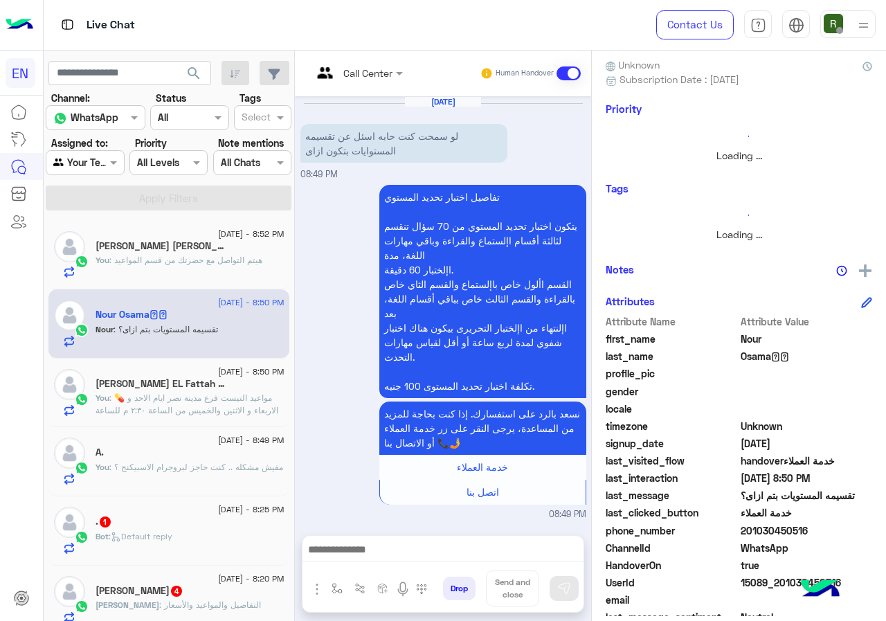
scroll to position [227, 0]
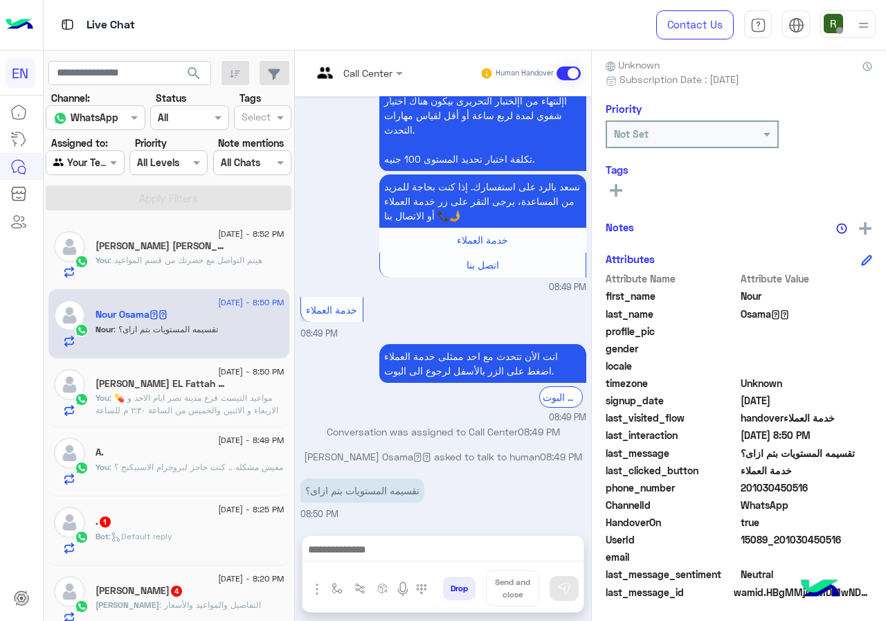
drag, startPoint x: 743, startPoint y: 488, endPoint x: 832, endPoint y: 486, distance: 88.7
click at [832, 486] on span "201030450516" at bounding box center [807, 488] width 132 height 15
copy span "01030450516"
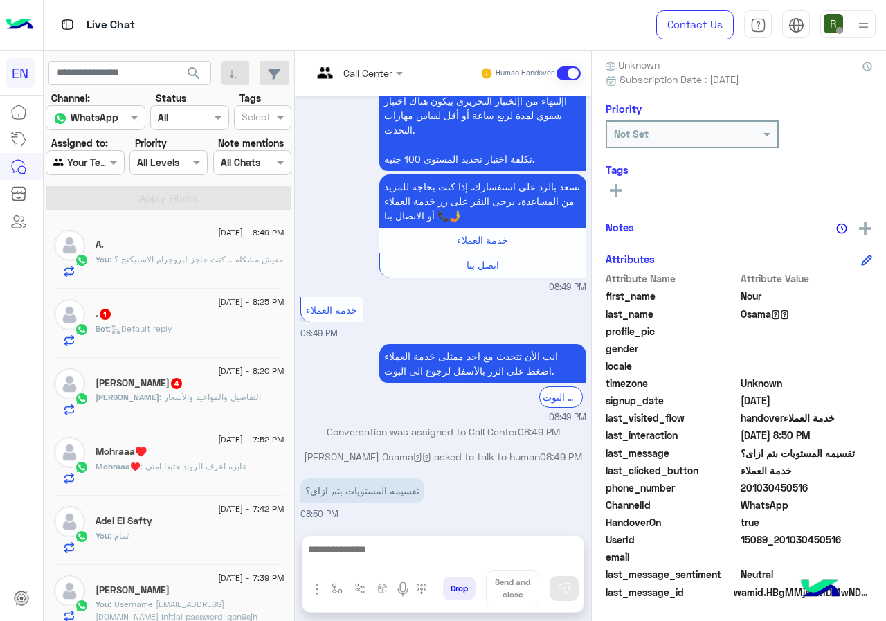
scroll to position [0, 0]
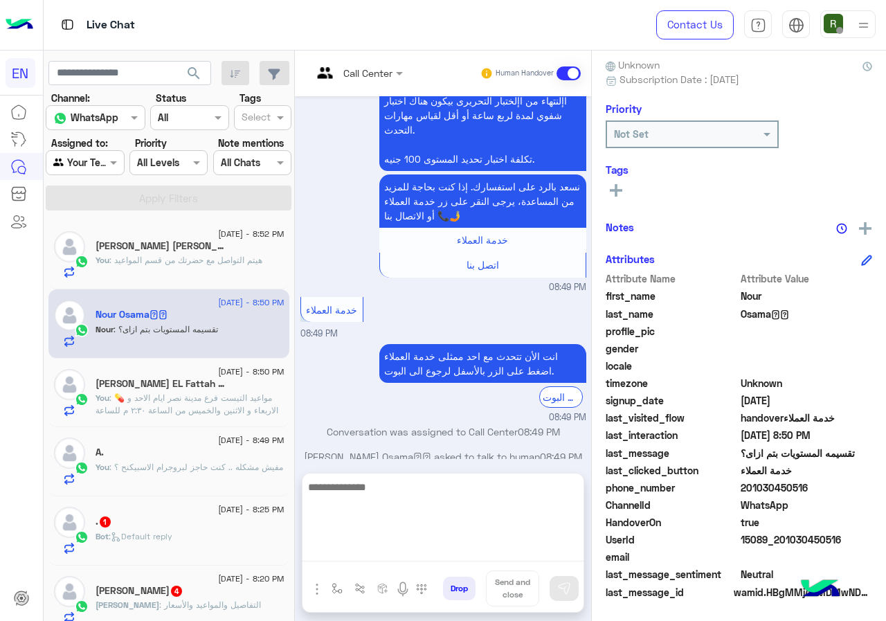
click at [418, 546] on textarea at bounding box center [443, 520] width 281 height 83
type textarea "**********"
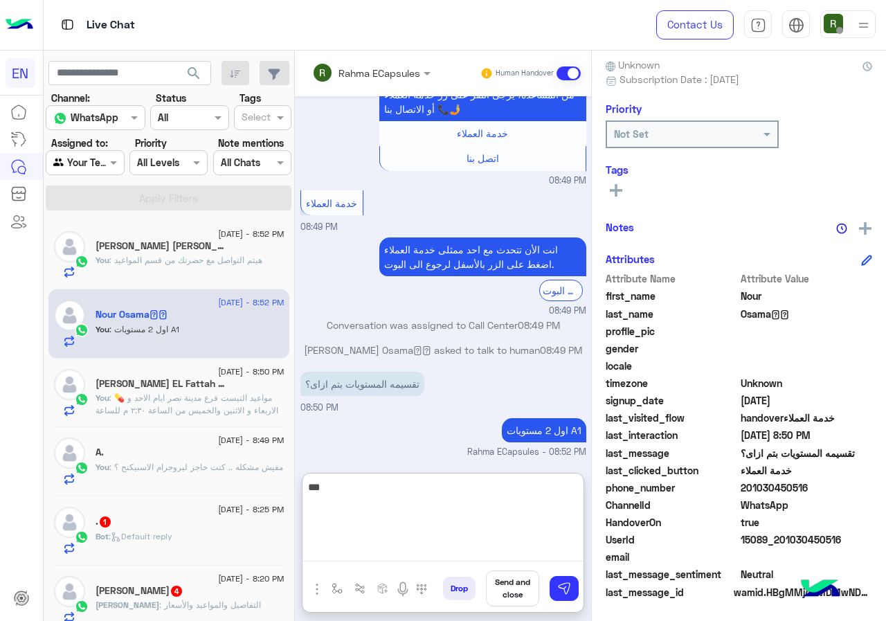
scroll to position [359, 0]
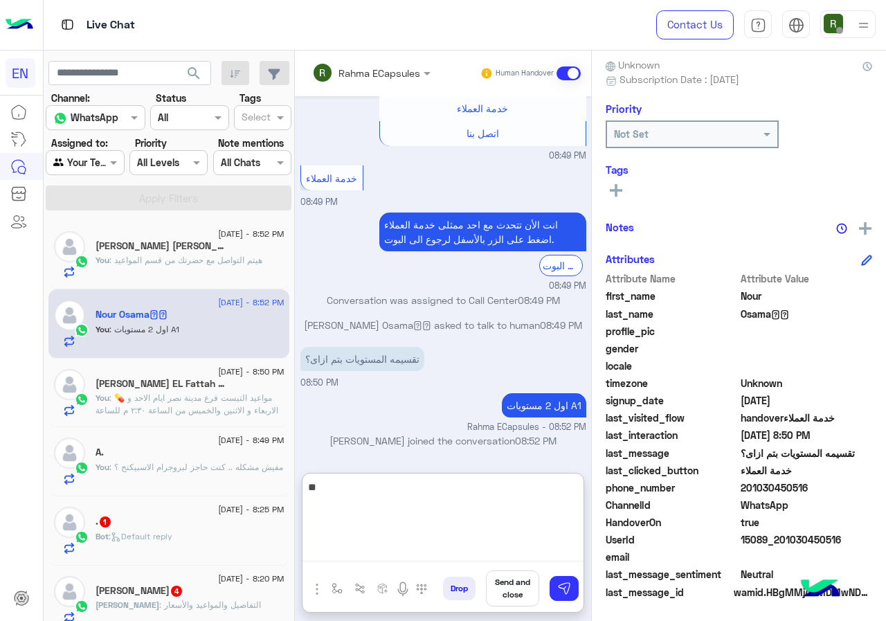
type textarea "*"
type textarea "**********"
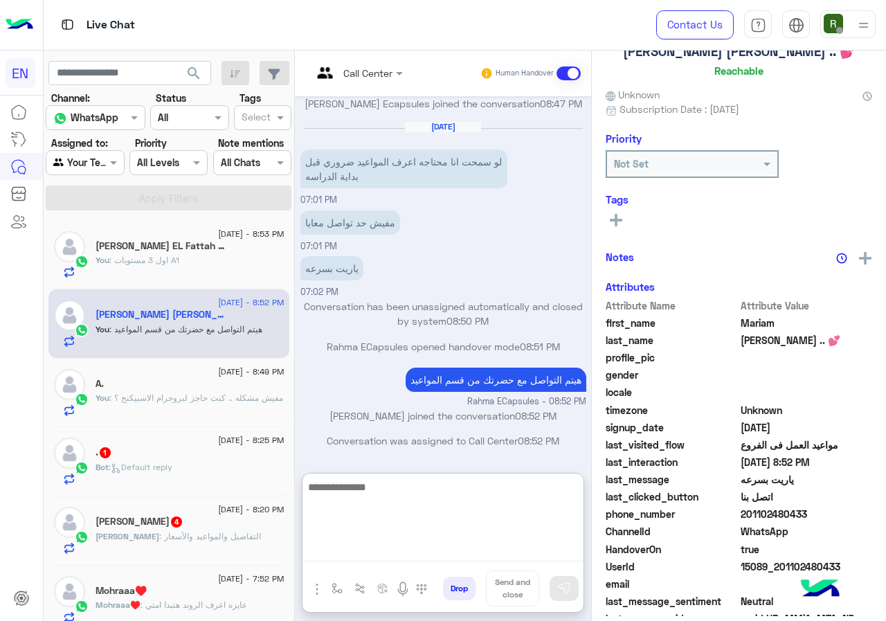
scroll to position [122, 0]
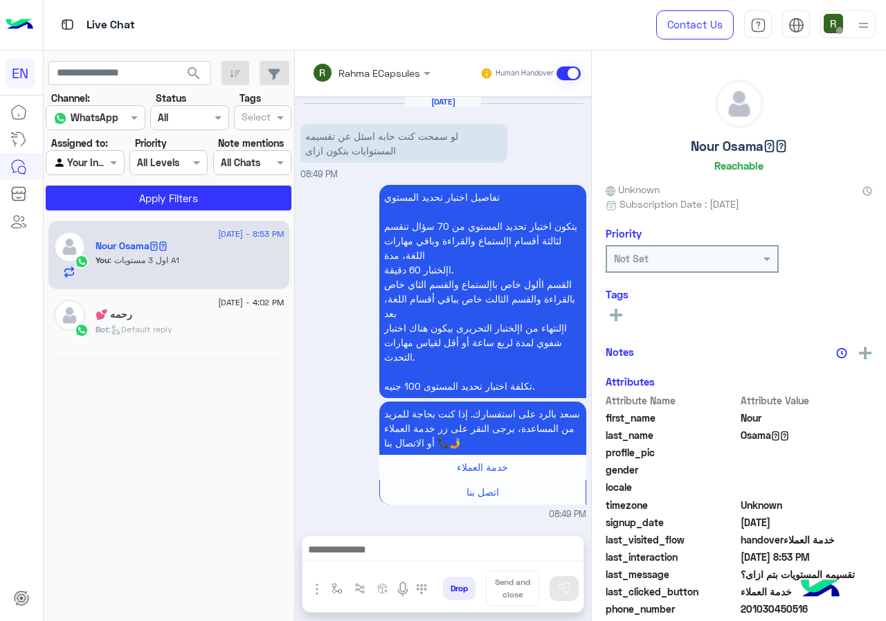
scroll to position [341, 0]
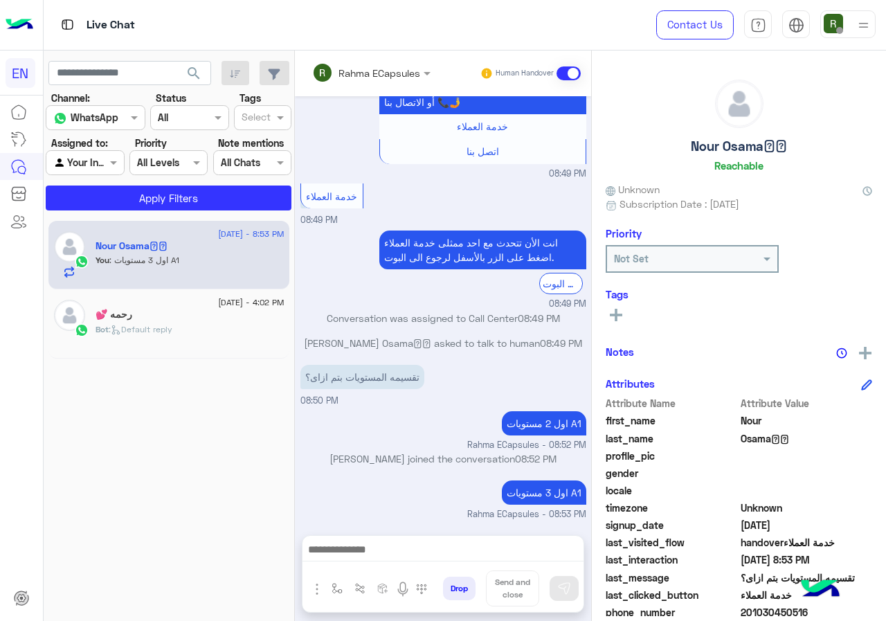
click at [378, 78] on input "text" at bounding box center [352, 73] width 81 height 15
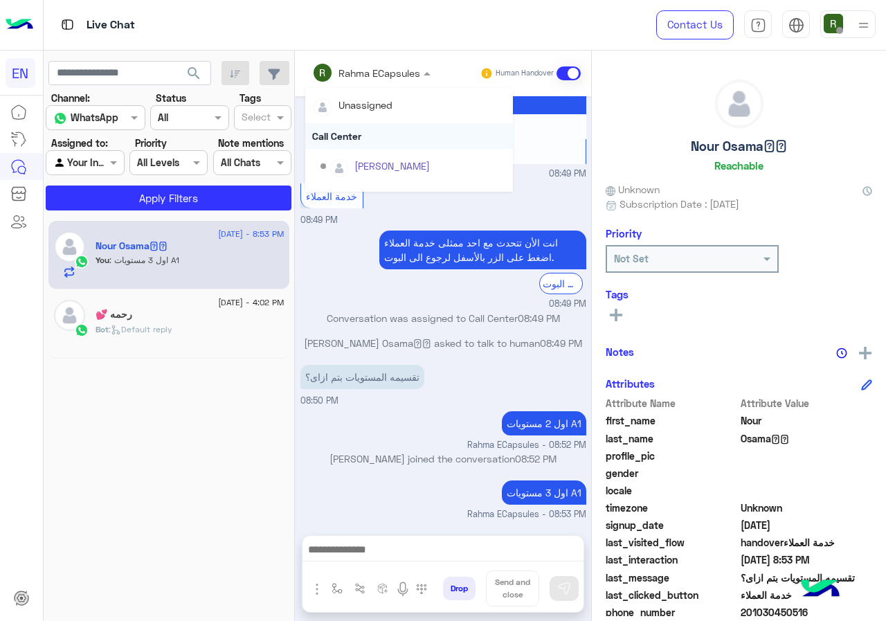
click at [377, 130] on div "Call Center" at bounding box center [409, 136] width 208 height 26
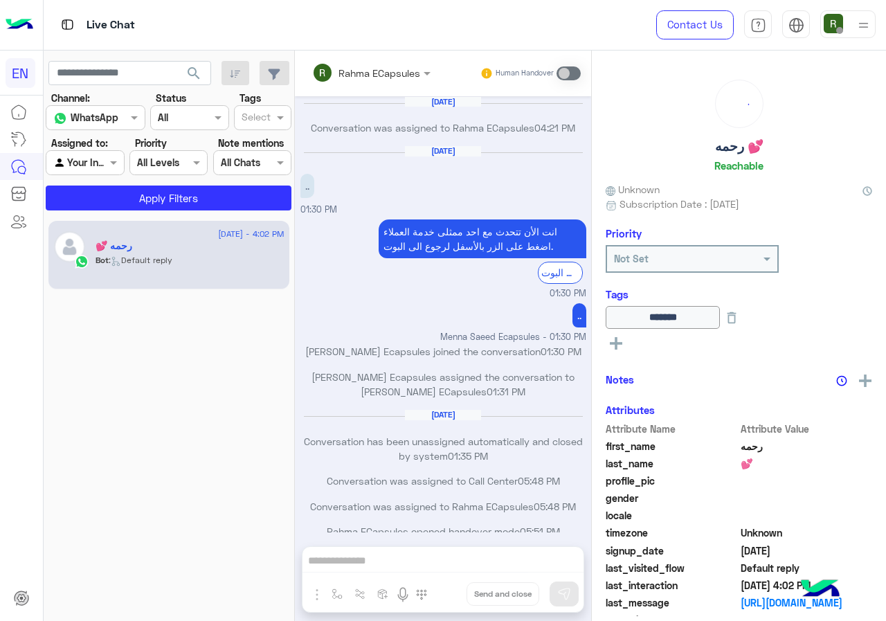
scroll to position [671, 0]
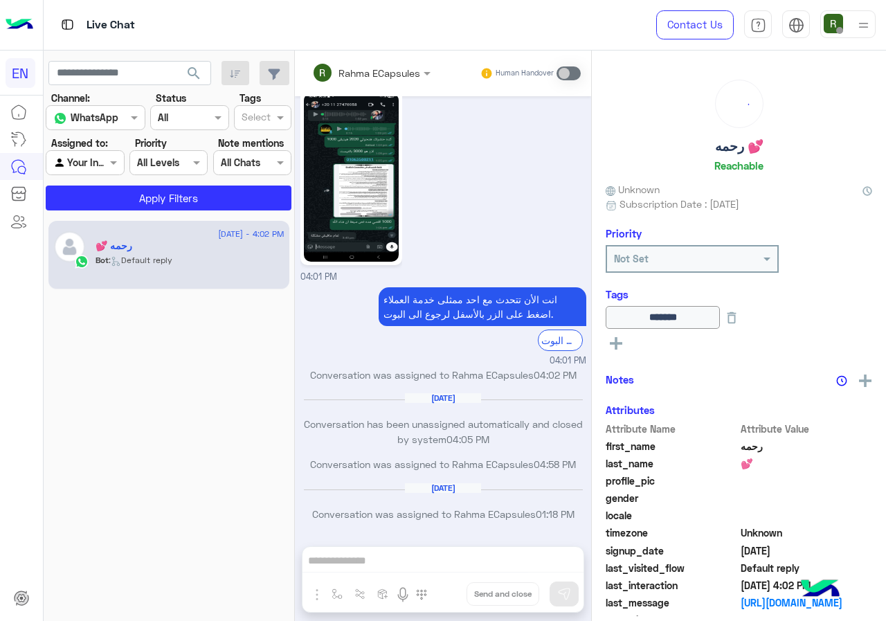
click at [84, 162] on input "text" at bounding box center [69, 163] width 32 height 15
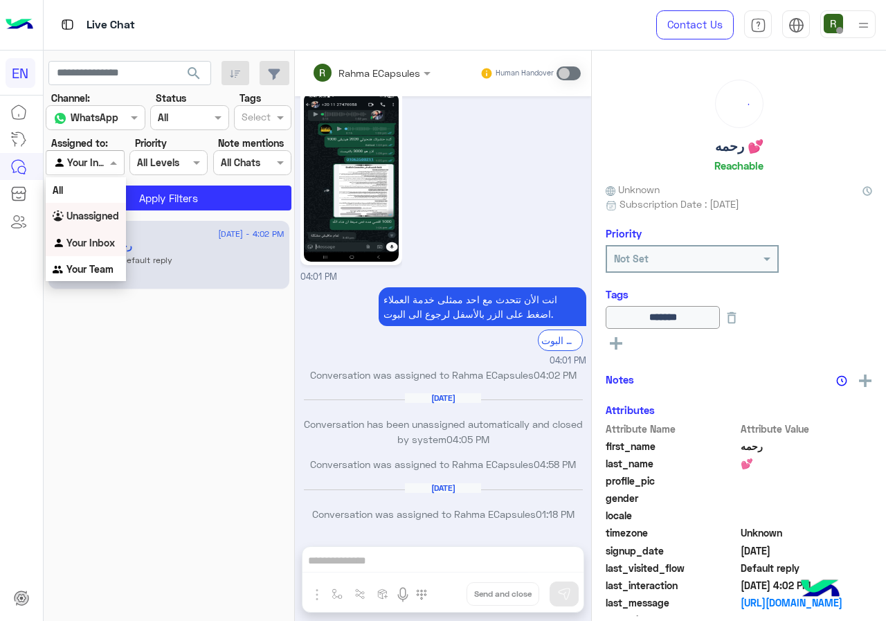
click at [96, 214] on b "Unassigned" at bounding box center [92, 216] width 53 height 12
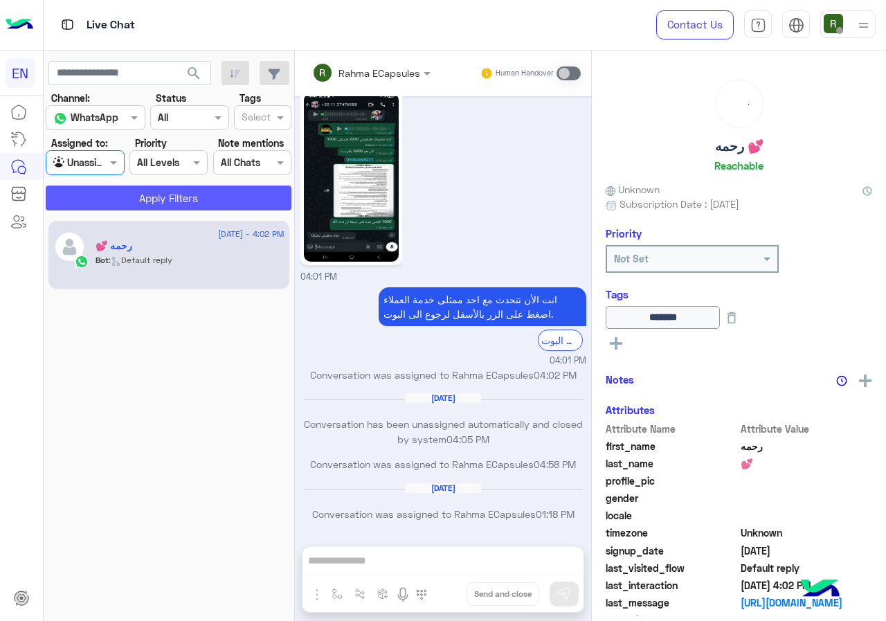
click at [112, 191] on button "Apply Filters" at bounding box center [169, 198] width 246 height 25
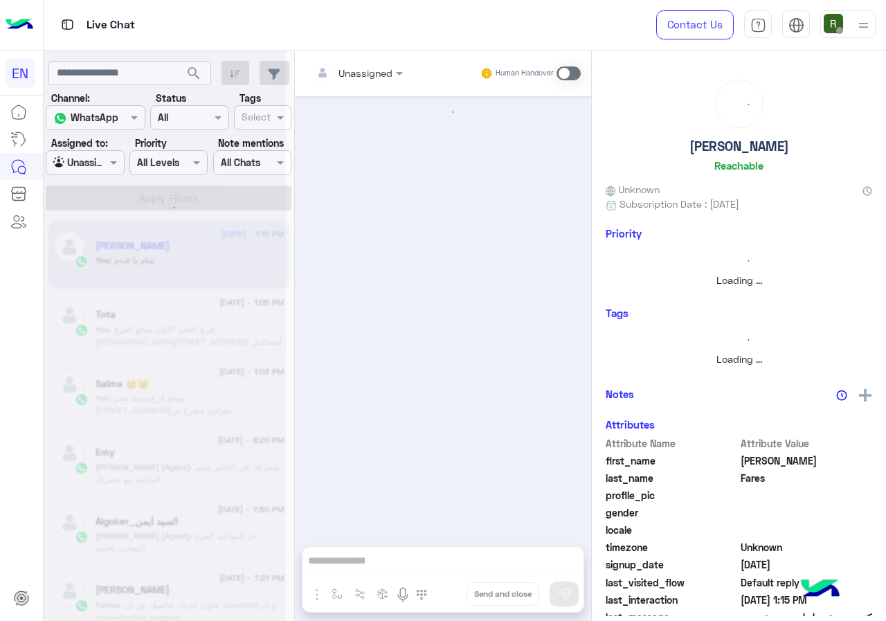
scroll to position [1022, 0]
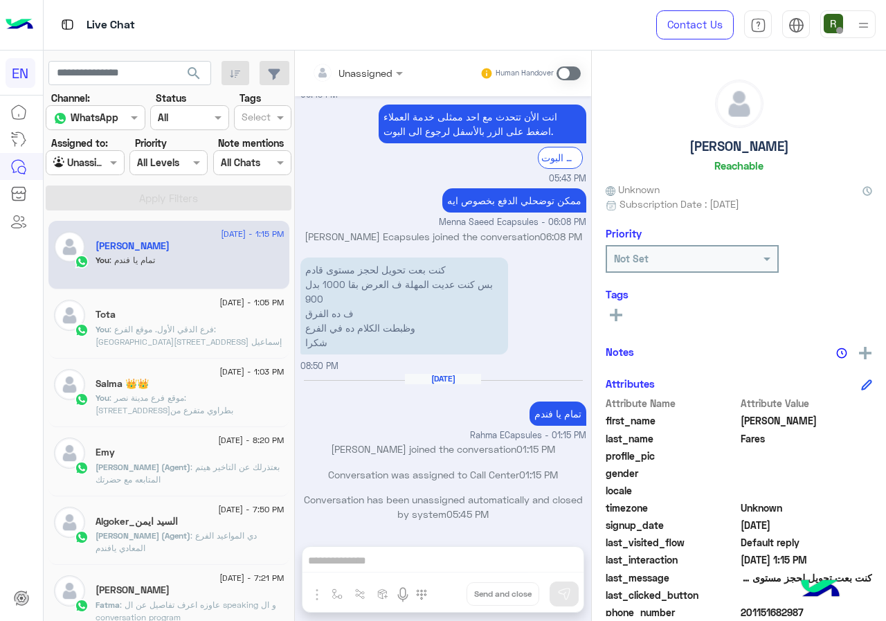
click at [80, 148] on label "Assigned to:" at bounding box center [79, 143] width 57 height 15
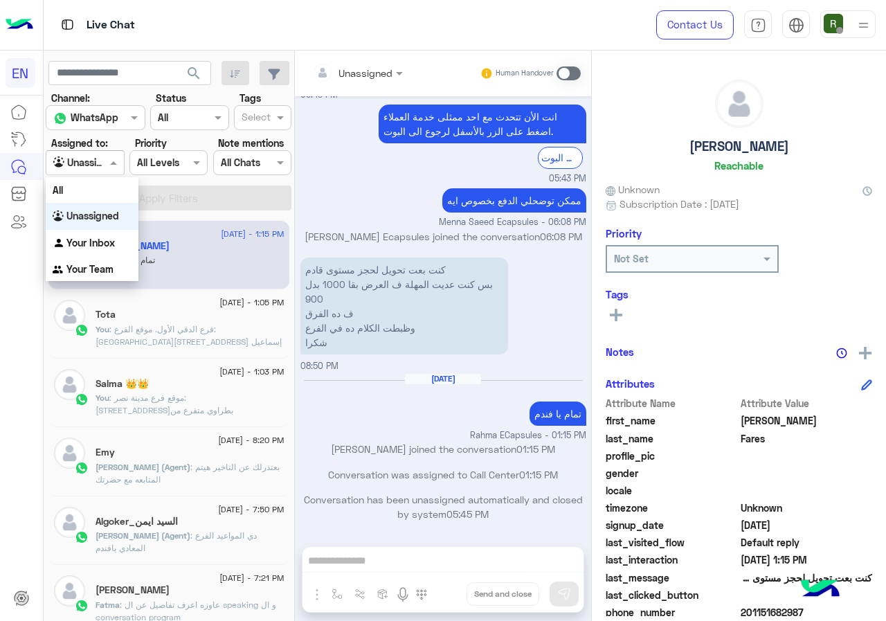
click at [78, 167] on input "text" at bounding box center [69, 163] width 32 height 15
click at [91, 253] on div "Your Inbox" at bounding box center [92, 243] width 93 height 27
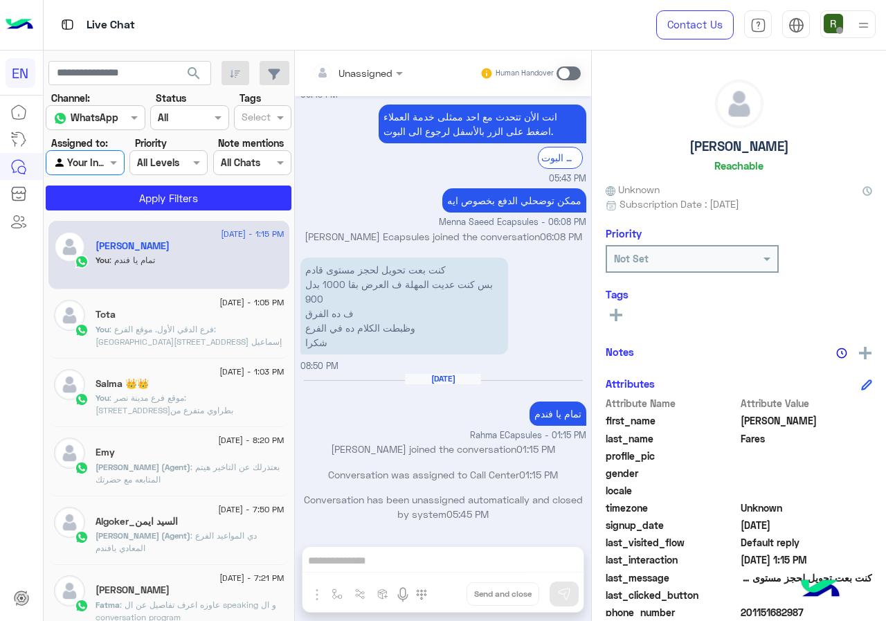
click at [96, 177] on section "Channel: Channel WhatsApp Status Channel All Tags Select Assigned to: Agent Fil…" at bounding box center [169, 151] width 231 height 120
click at [100, 151] on div "Agent Filter Your Inbox" at bounding box center [85, 162] width 78 height 25
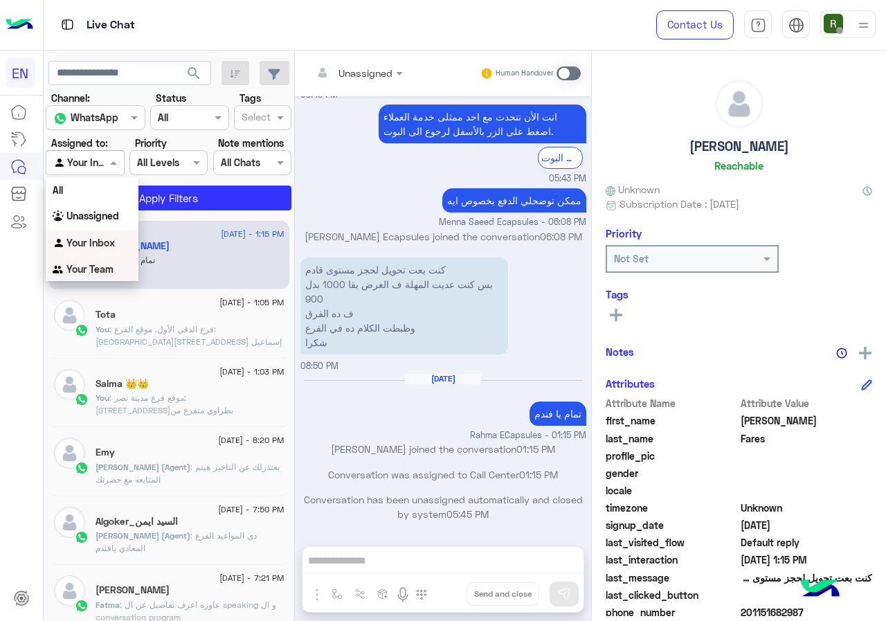
click at [95, 267] on b "Your Team" at bounding box center [89, 269] width 47 height 12
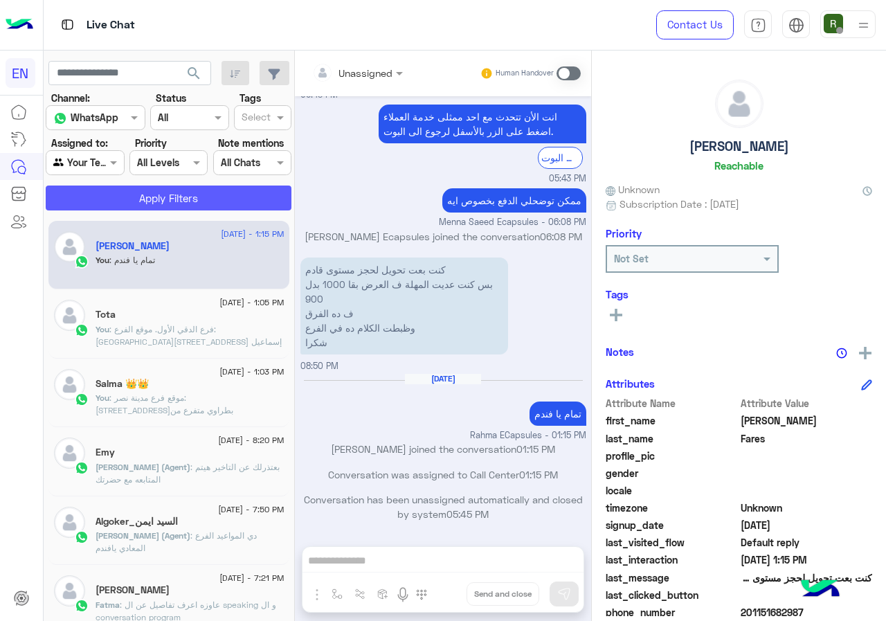
click at [122, 197] on button "Apply Filters" at bounding box center [169, 198] width 246 height 25
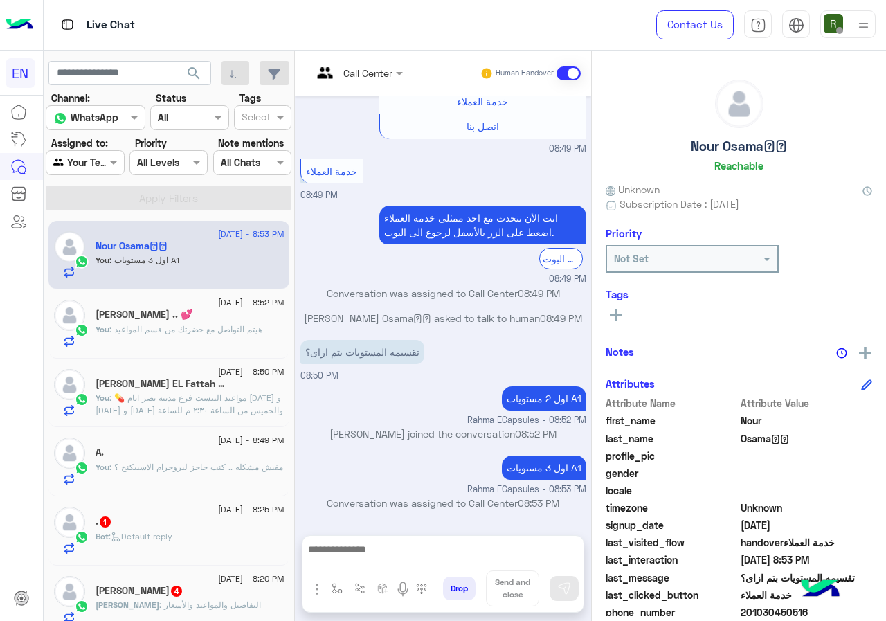
scroll to position [69, 0]
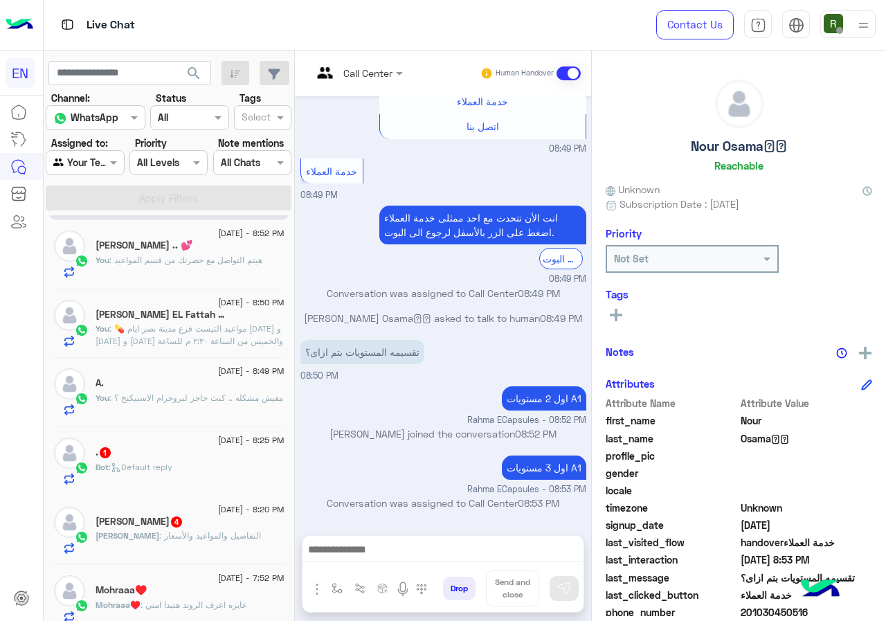
click at [182, 445] on div "[DATE] - 8:25 PM" at bounding box center [190, 442] width 189 height 9
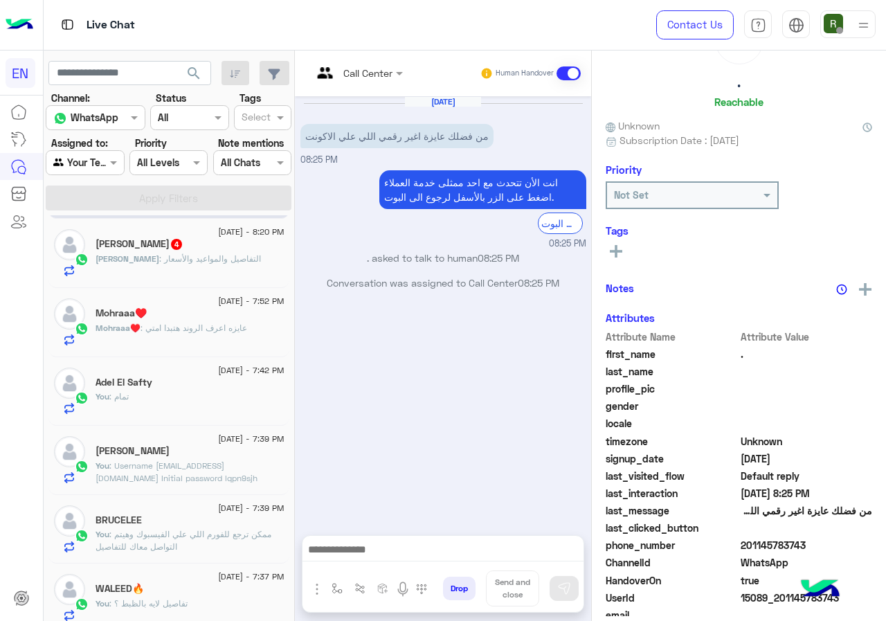
scroll to position [121, 0]
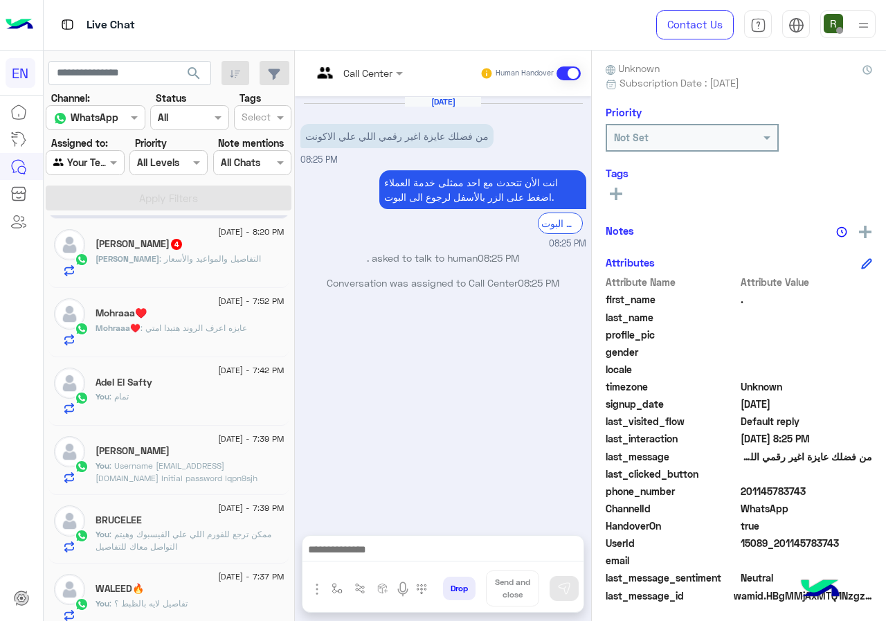
drag, startPoint x: 744, startPoint y: 490, endPoint x: 827, endPoint y: 495, distance: 82.6
click at [827, 495] on span "201145783743" at bounding box center [807, 491] width 132 height 15
copy span "01145783743"
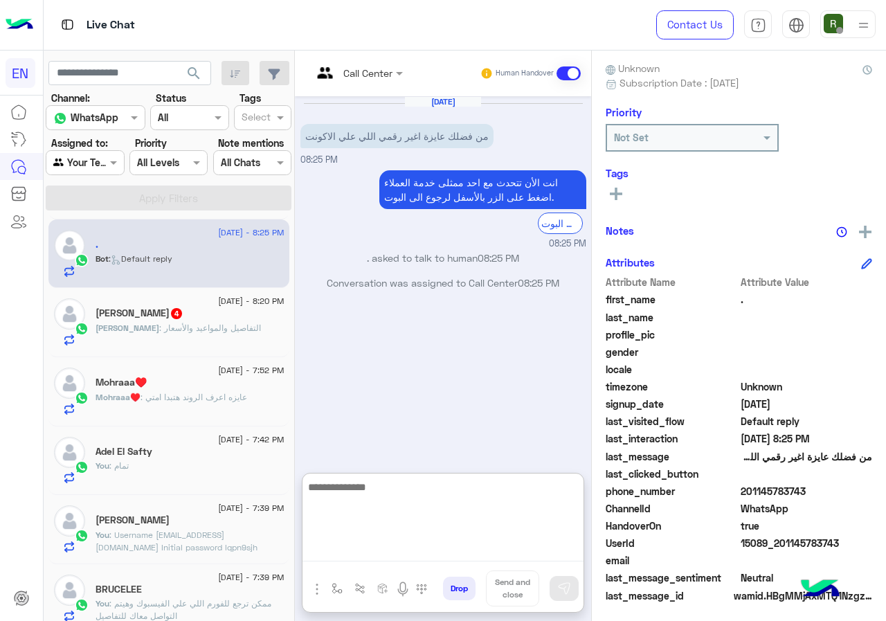
click at [407, 558] on textarea at bounding box center [443, 520] width 281 height 83
type textarea "*"
type textarea "**********"
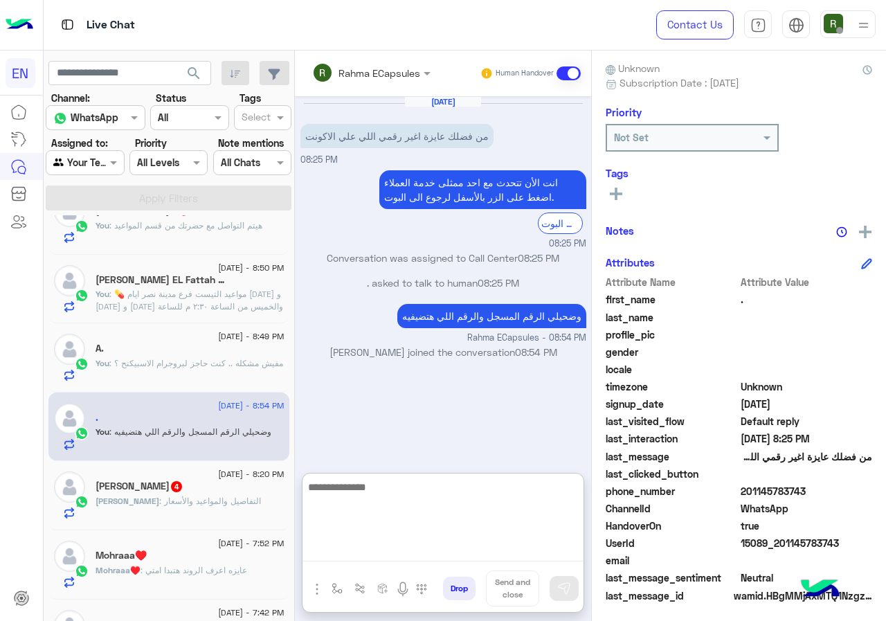
scroll to position [139, 0]
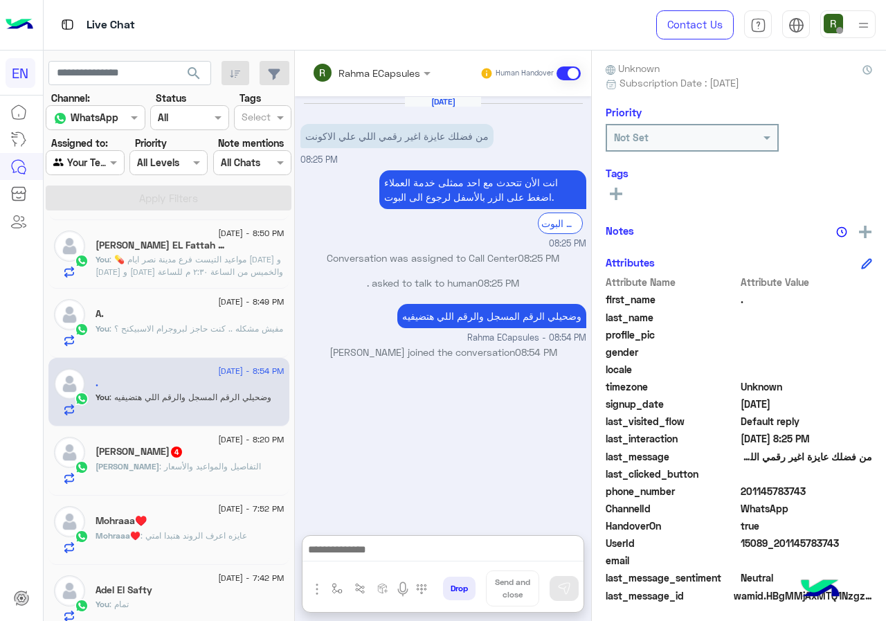
click at [195, 465] on span ": التفاصيل والمواعيد والأسعار" at bounding box center [210, 466] width 102 height 10
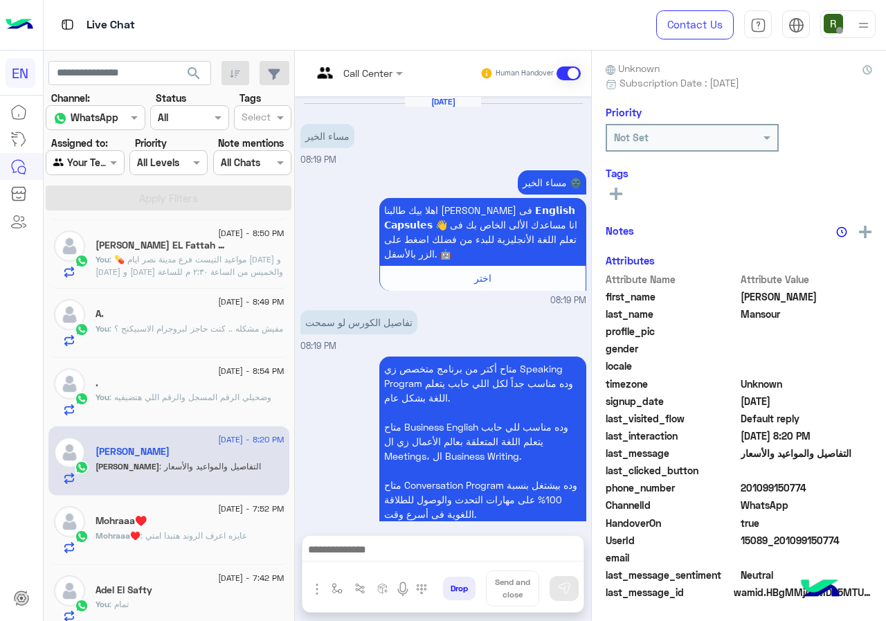
scroll to position [404, 0]
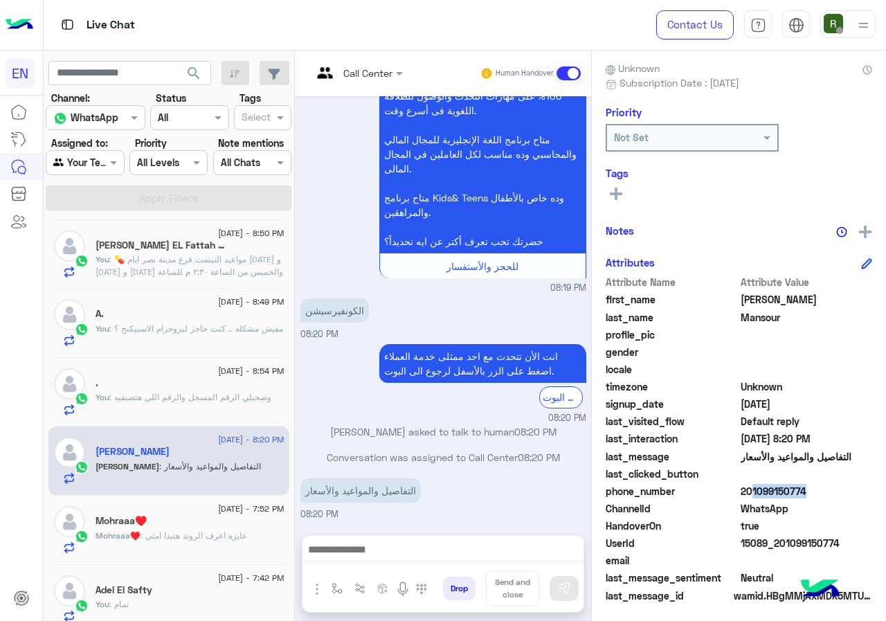
drag, startPoint x: 745, startPoint y: 485, endPoint x: 798, endPoint y: 485, distance: 52.6
click at [798, 485] on span "201099150774" at bounding box center [807, 491] width 132 height 15
click at [782, 492] on span "201099150774" at bounding box center [807, 491] width 132 height 15
drag, startPoint x: 744, startPoint y: 490, endPoint x: 826, endPoint y: 490, distance: 81.0
click at [826, 490] on span "201099150774" at bounding box center [807, 491] width 132 height 15
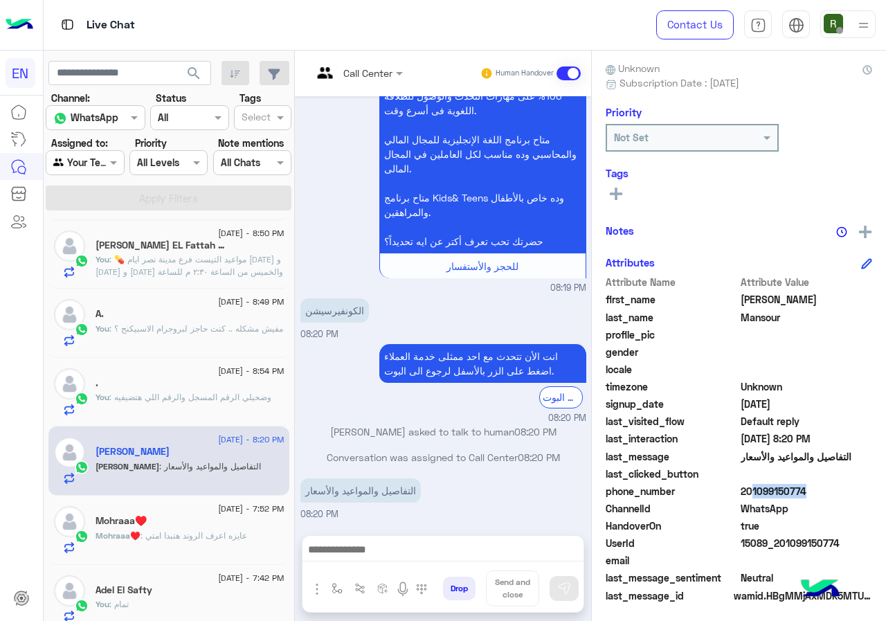
copy span "01099150774"
click at [398, 75] on span at bounding box center [401, 73] width 17 height 15
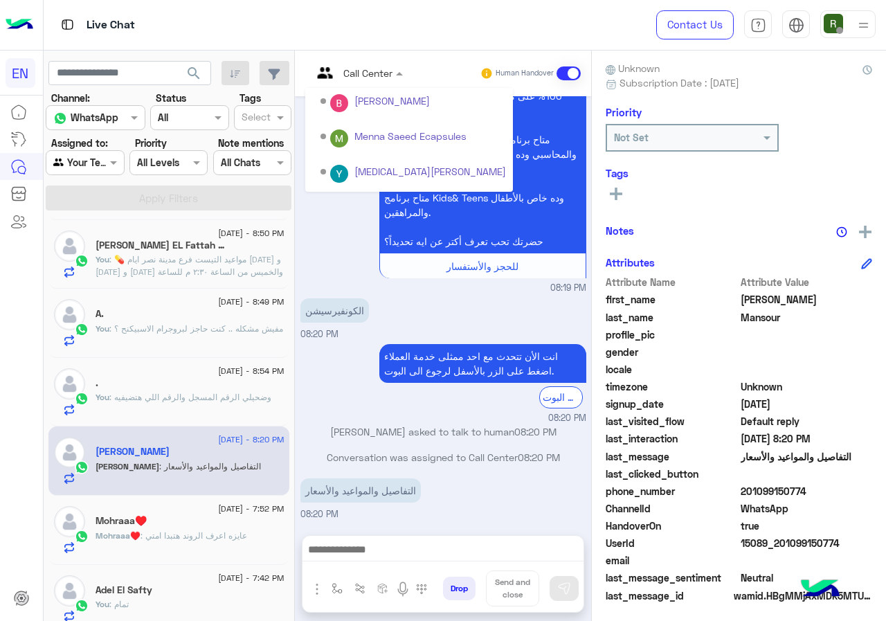
scroll to position [230, 0]
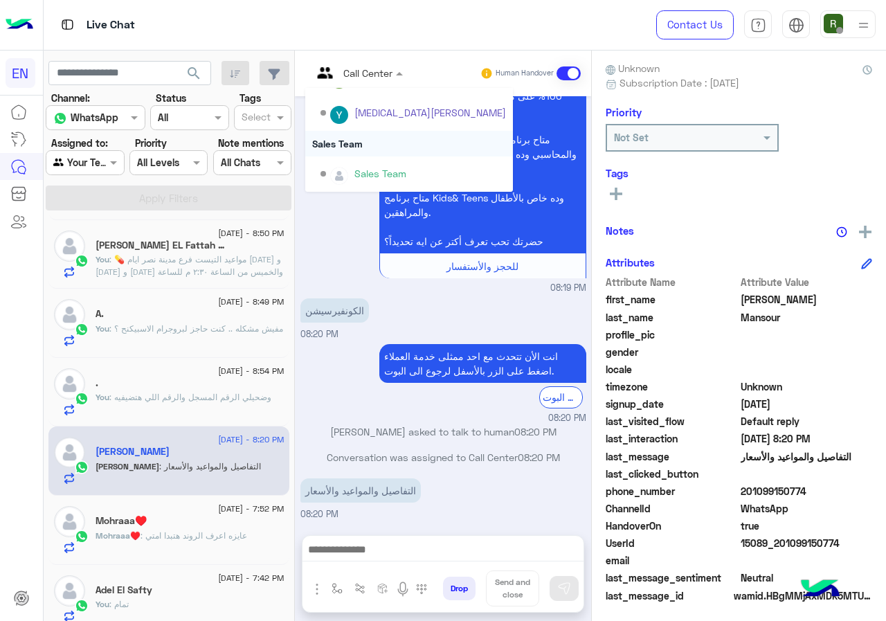
click at [354, 138] on div "Sales Team" at bounding box center [409, 144] width 208 height 26
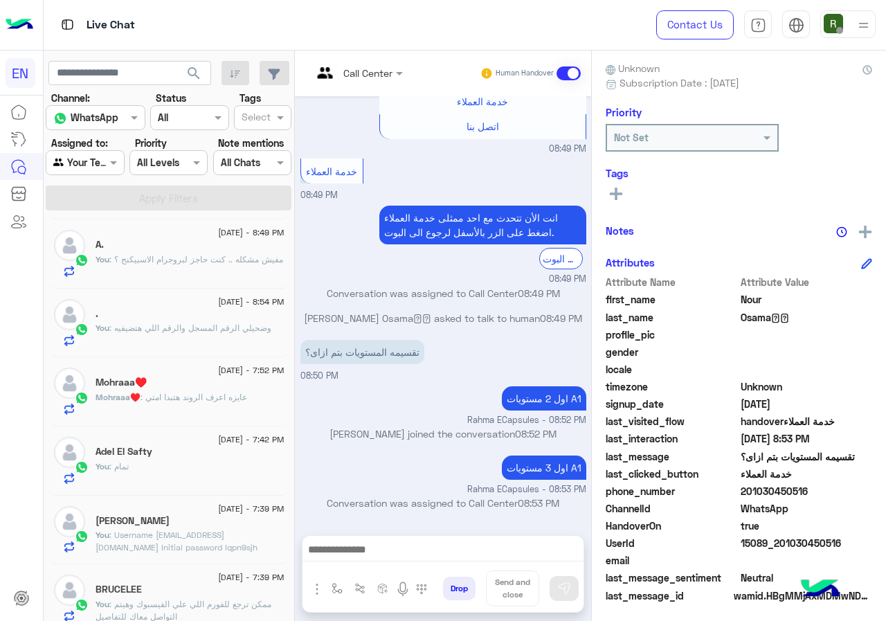
scroll to position [277, 0]
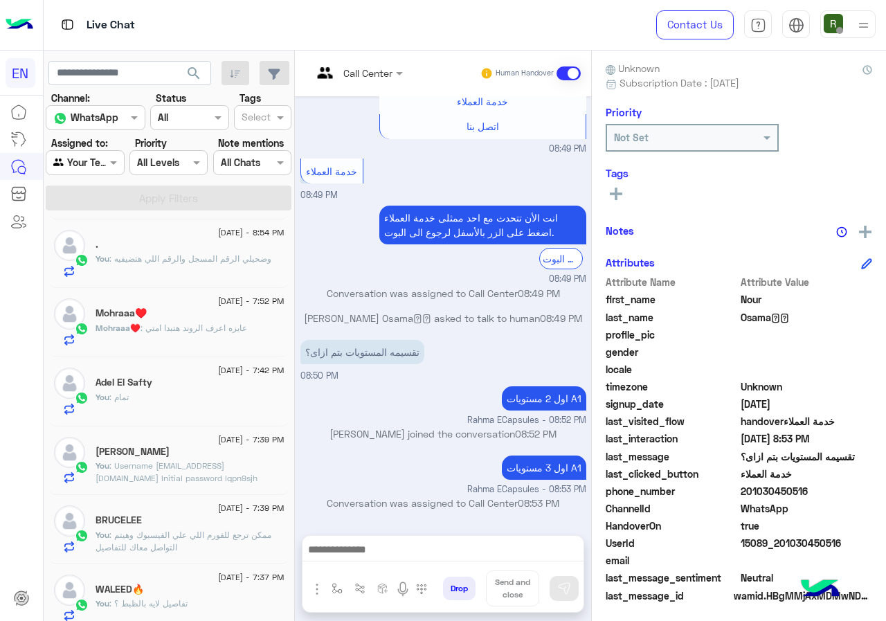
click at [224, 329] on span ": عايزه اعرف الروند هتبدا امتي" at bounding box center [194, 328] width 107 height 10
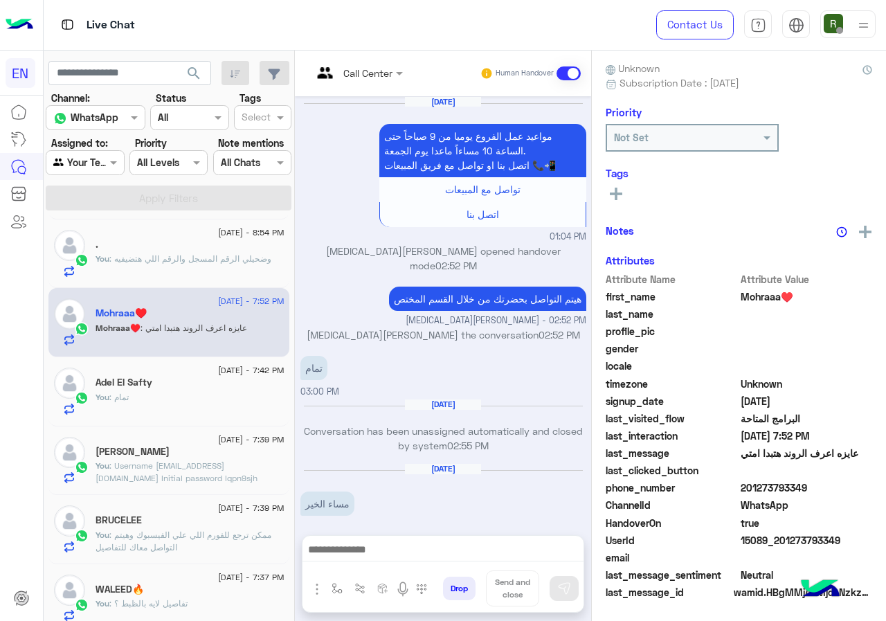
scroll to position [1459, 0]
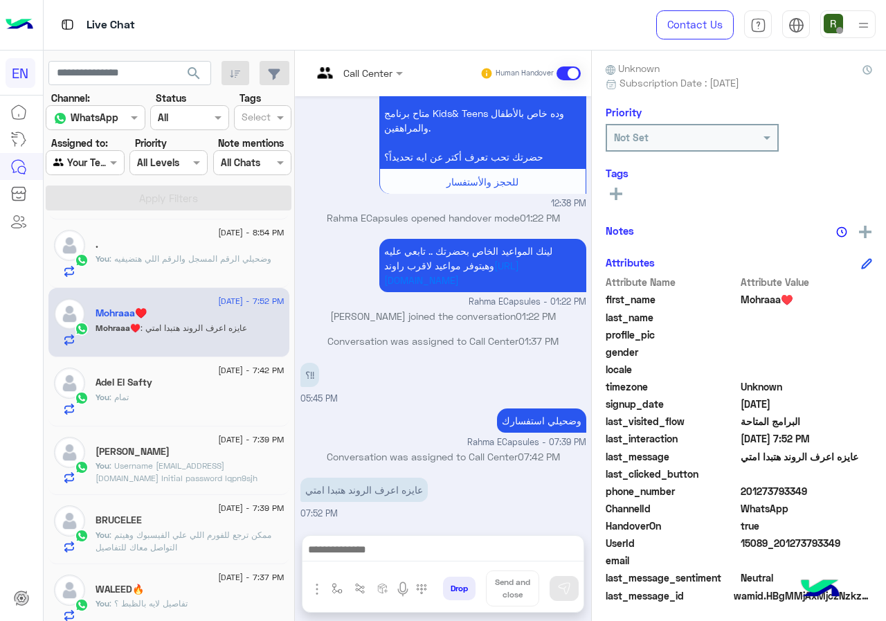
drag, startPoint x: 744, startPoint y: 485, endPoint x: 814, endPoint y: 488, distance: 70.7
click at [814, 488] on span "201273793349" at bounding box center [807, 491] width 132 height 15
drag, startPoint x: 794, startPoint y: 492, endPoint x: 653, endPoint y: 334, distance: 211.9
click at [653, 334] on span "profile_pic" at bounding box center [672, 335] width 132 height 15
drag, startPoint x: 747, startPoint y: 485, endPoint x: 808, endPoint y: 493, distance: 61.5
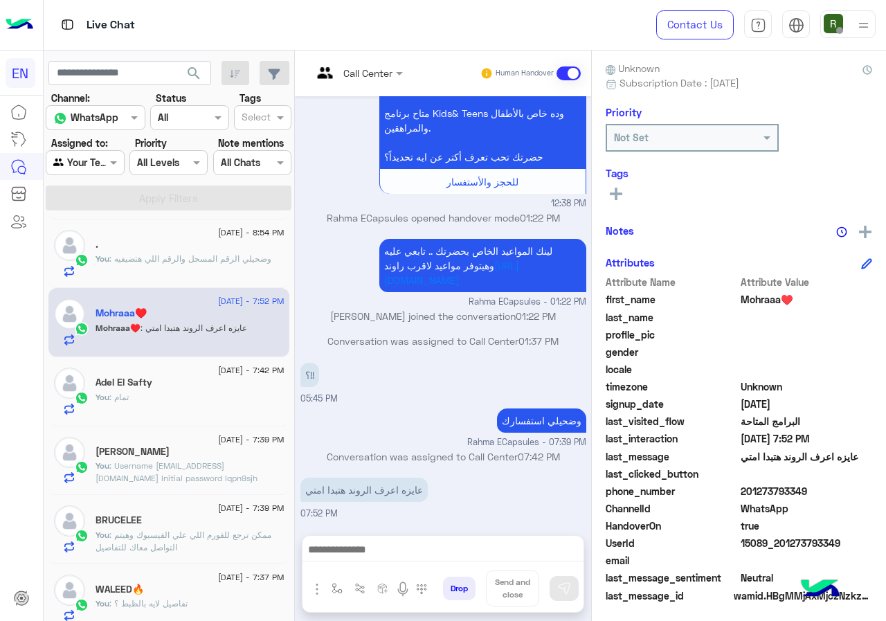
click at [808, 493] on span "201273793349" at bounding box center [807, 491] width 132 height 15
copy span "01273793349"
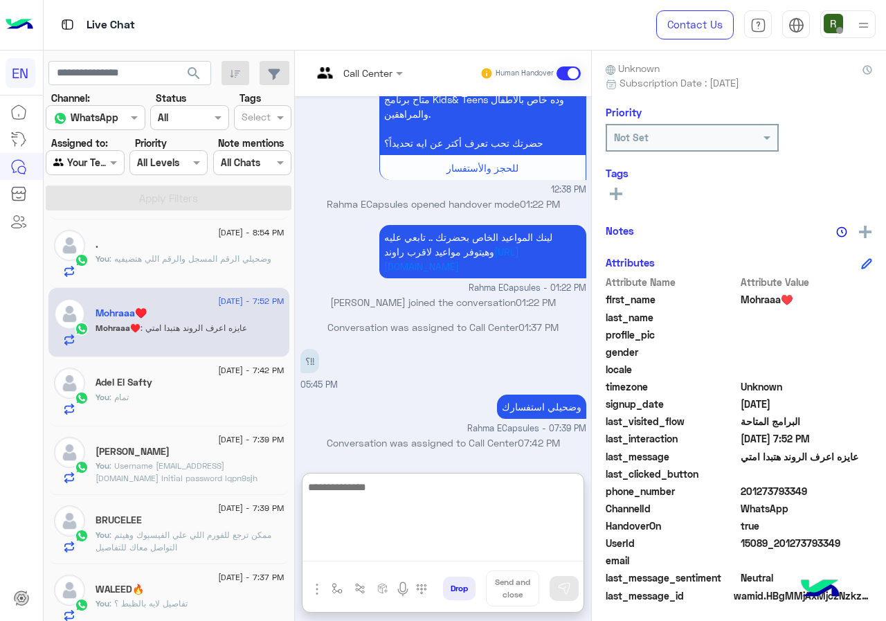
click at [492, 551] on textarea at bounding box center [443, 520] width 281 height 83
type textarea "****"
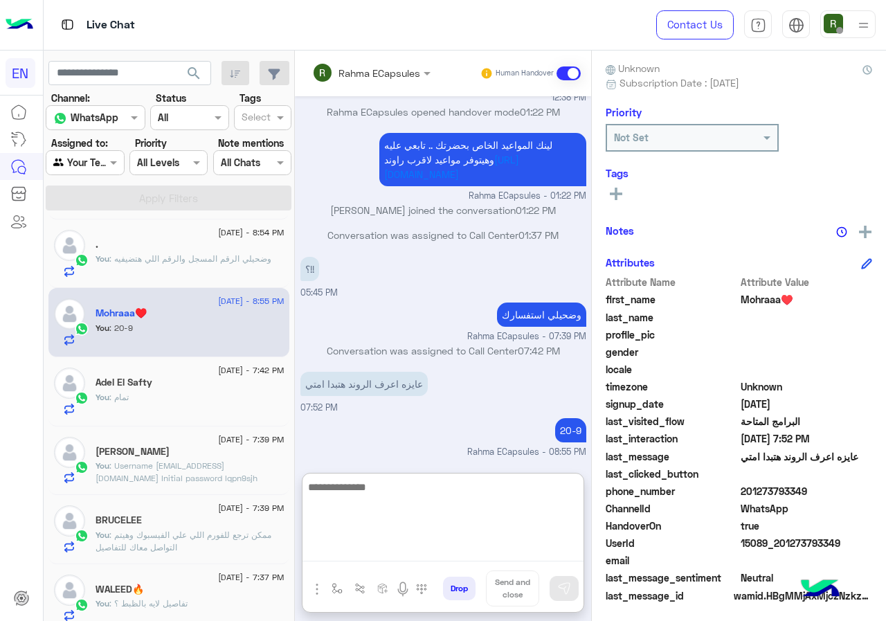
scroll to position [0, 0]
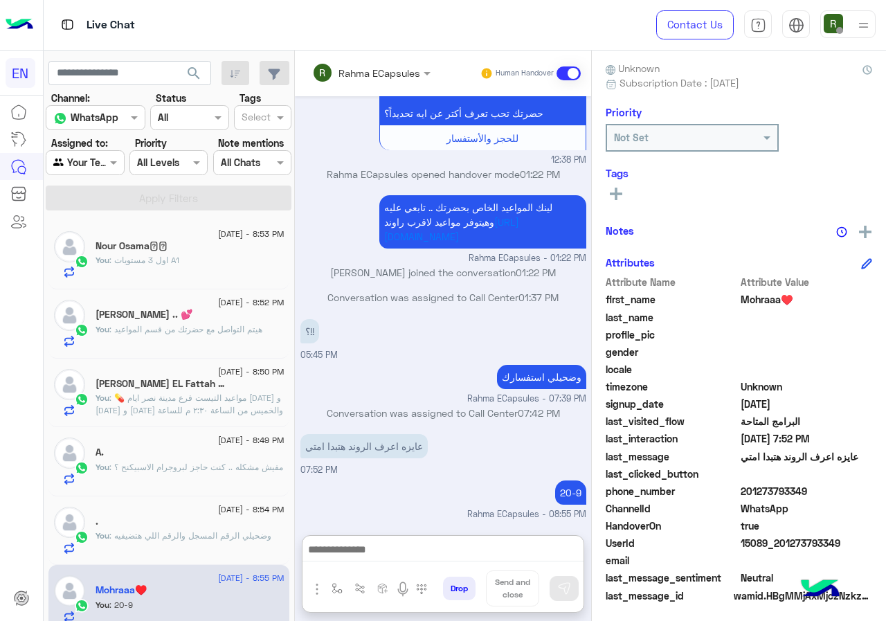
click at [93, 168] on div at bounding box center [84, 162] width 77 height 16
click at [96, 239] on b "Your Inbox" at bounding box center [90, 242] width 48 height 12
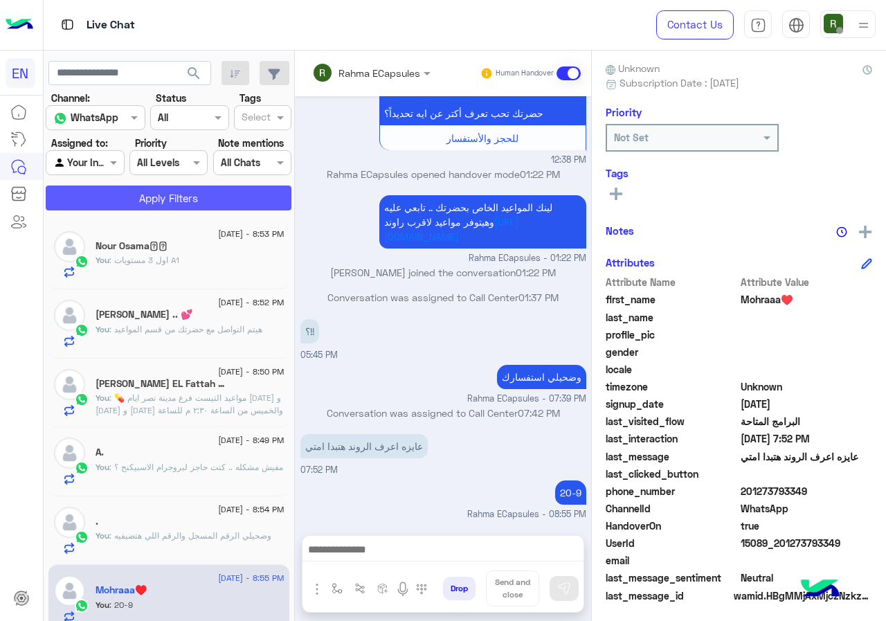
click at [127, 193] on button "Apply Filters" at bounding box center [169, 198] width 246 height 25
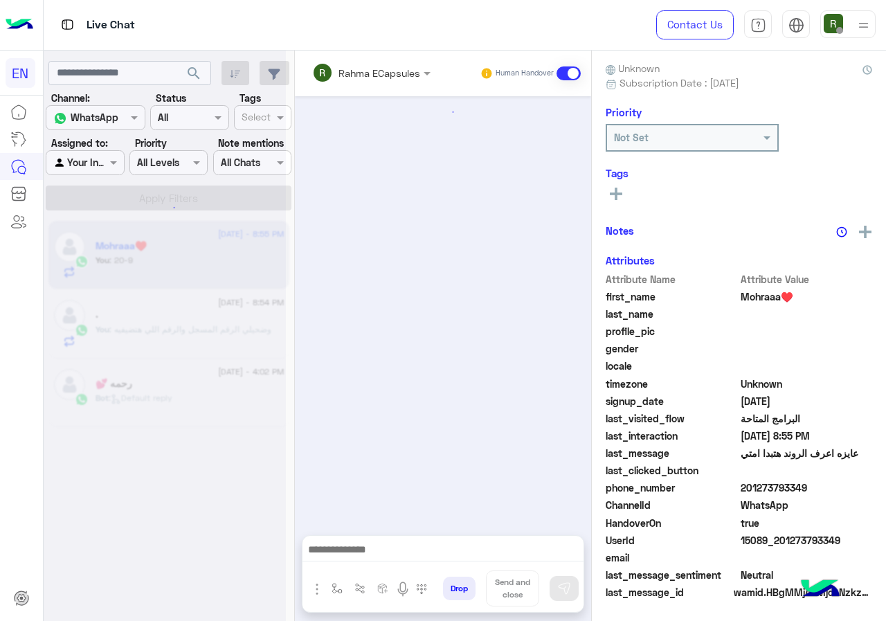
scroll to position [1380, 0]
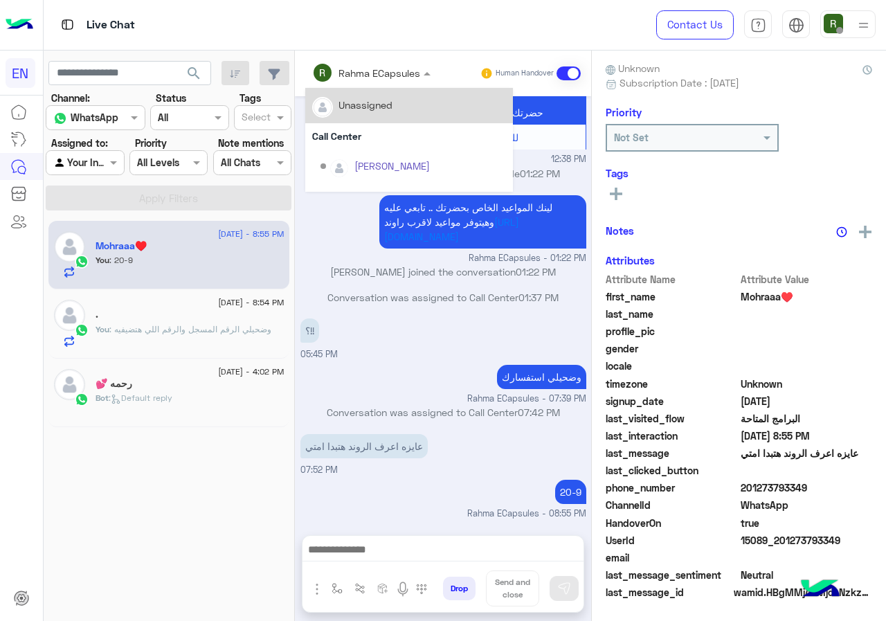
click at [356, 77] on input "text" at bounding box center [352, 73] width 81 height 15
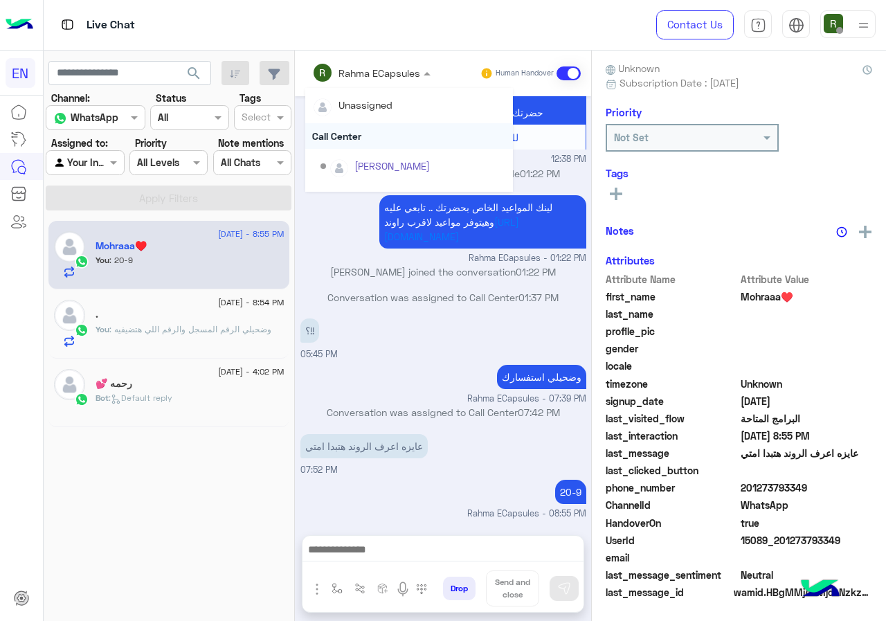
click at [357, 130] on div "Call Center" at bounding box center [409, 136] width 208 height 26
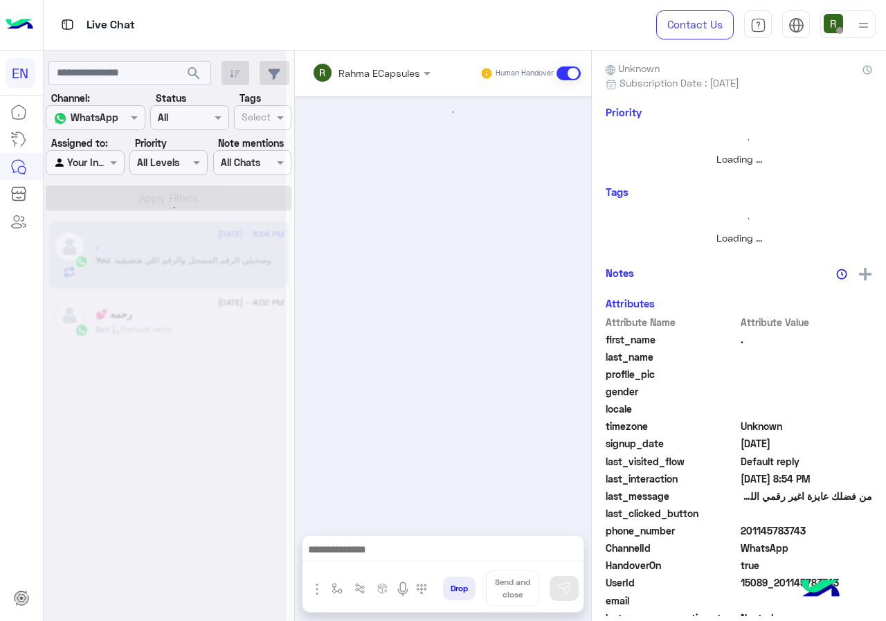
click at [355, 78] on input "text" at bounding box center [352, 73] width 81 height 15
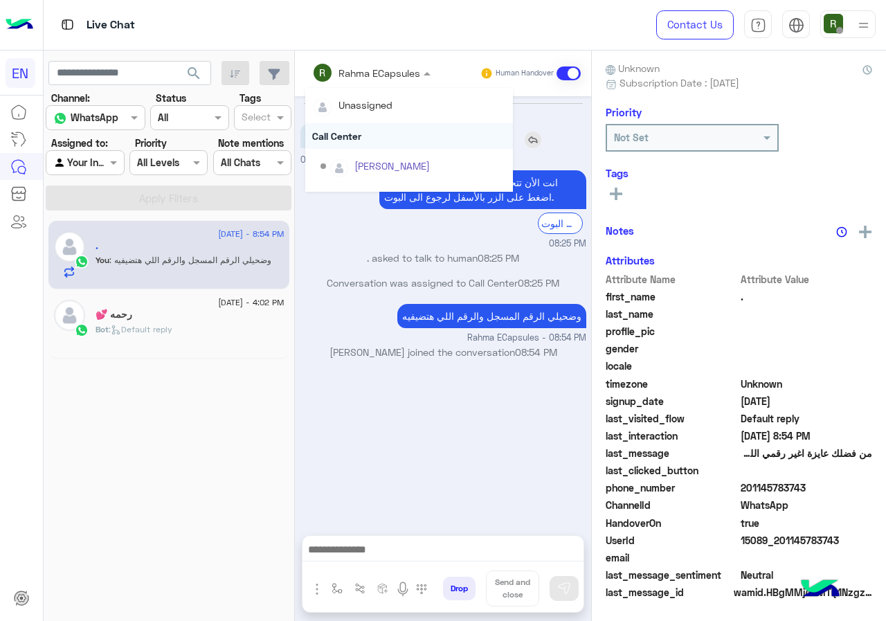
drag, startPoint x: 355, startPoint y: 88, endPoint x: 355, endPoint y: 129, distance: 40.9
click at [355, 129] on div "Call Center" at bounding box center [409, 136] width 208 height 26
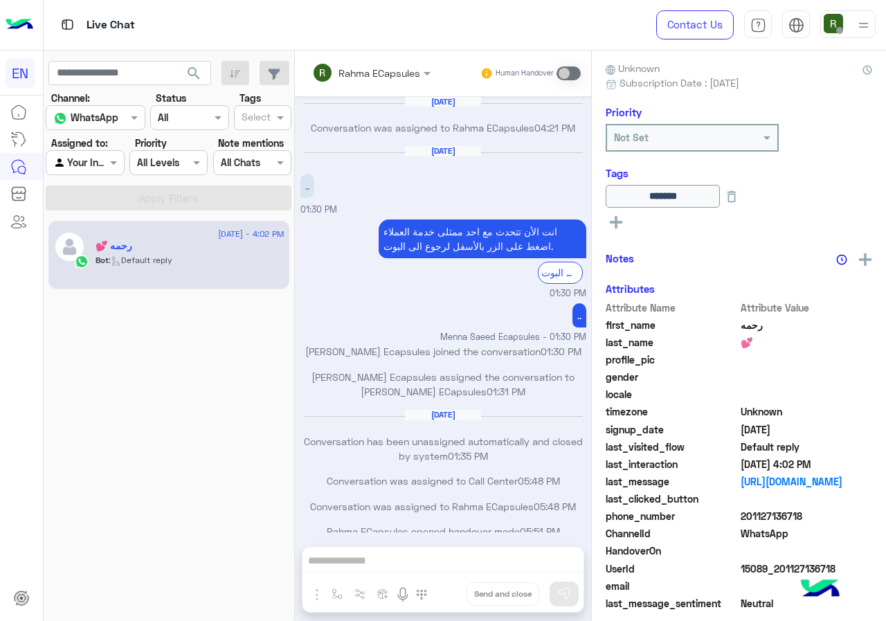
scroll to position [671, 0]
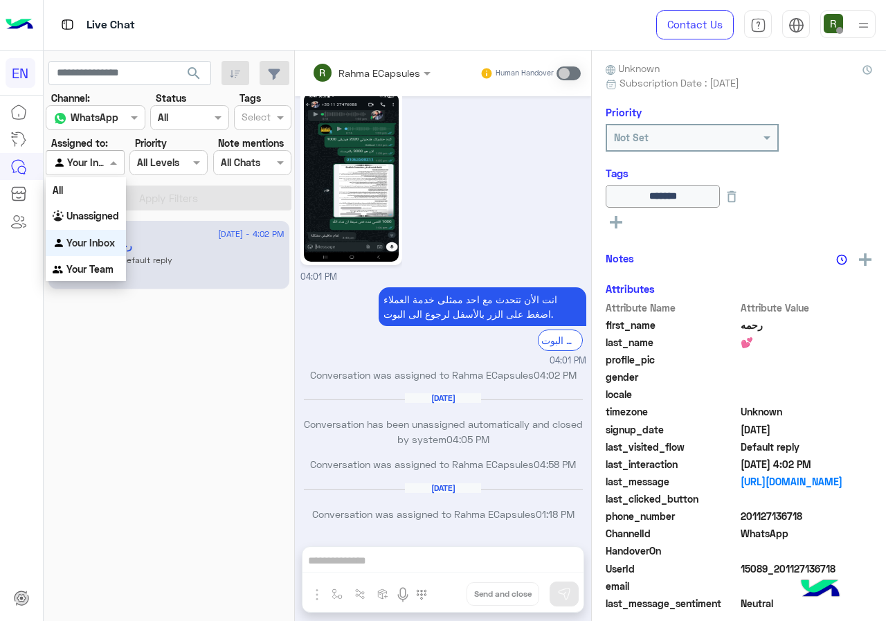
click at [95, 163] on div at bounding box center [84, 162] width 77 height 16
click at [96, 262] on div "Your Team" at bounding box center [86, 269] width 80 height 27
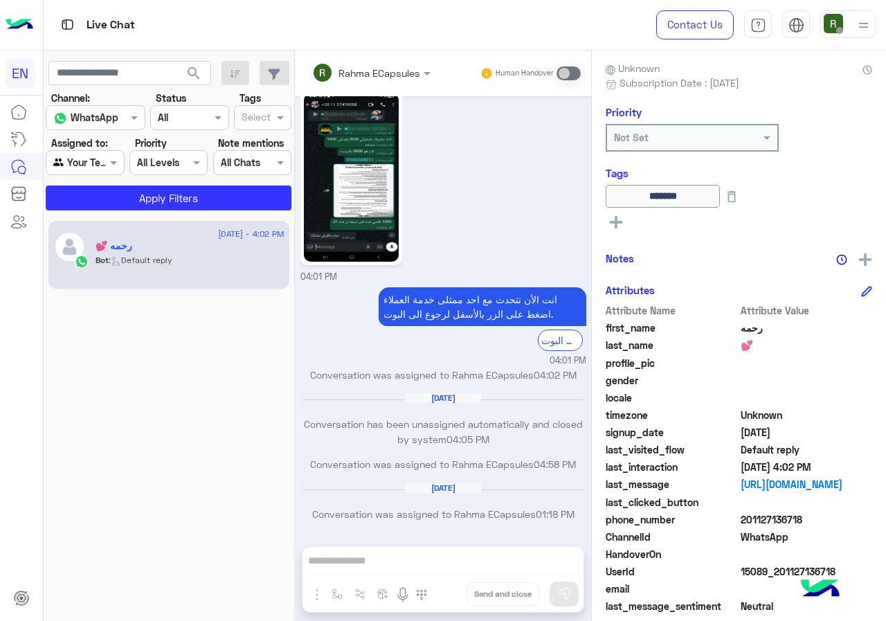
click at [122, 184] on section "Channel: Channel WhatsApp Status Channel All Tags Select Assigned to: Agent Fil…" at bounding box center [169, 151] width 231 height 120
click at [123, 193] on button "Apply Filters" at bounding box center [169, 198] width 246 height 25
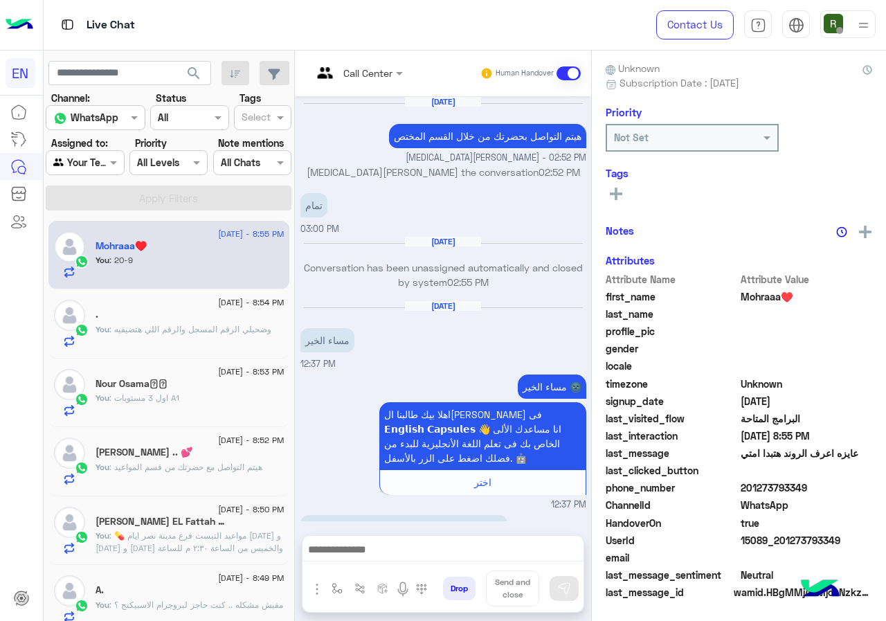
scroll to position [1380, 0]
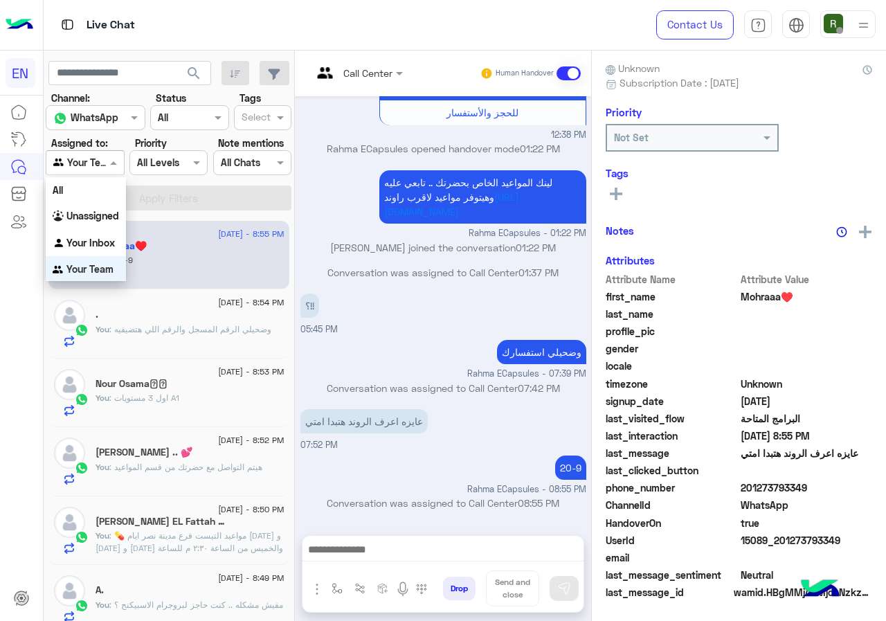
click at [95, 162] on div at bounding box center [84, 162] width 77 height 16
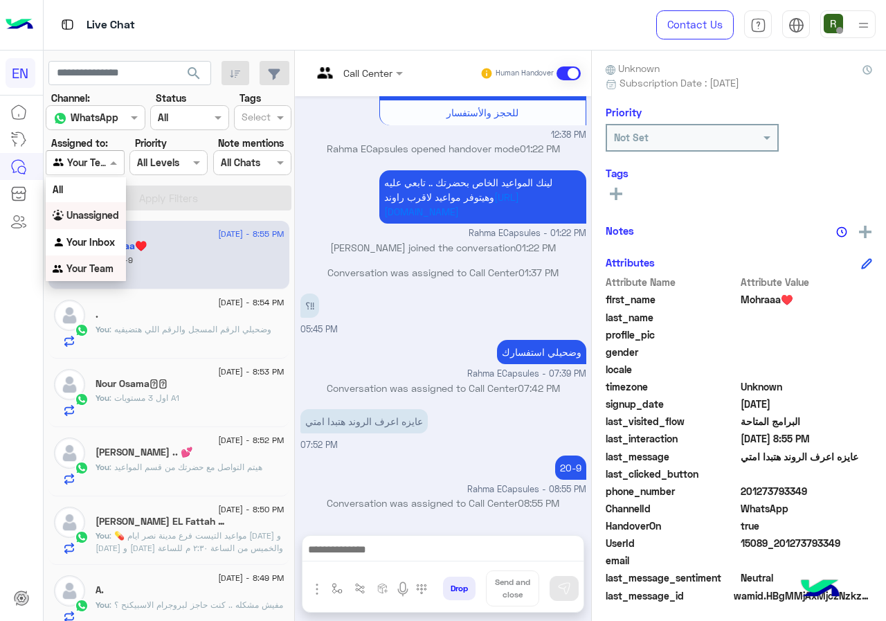
click at [100, 210] on b "Unassigned" at bounding box center [92, 215] width 53 height 12
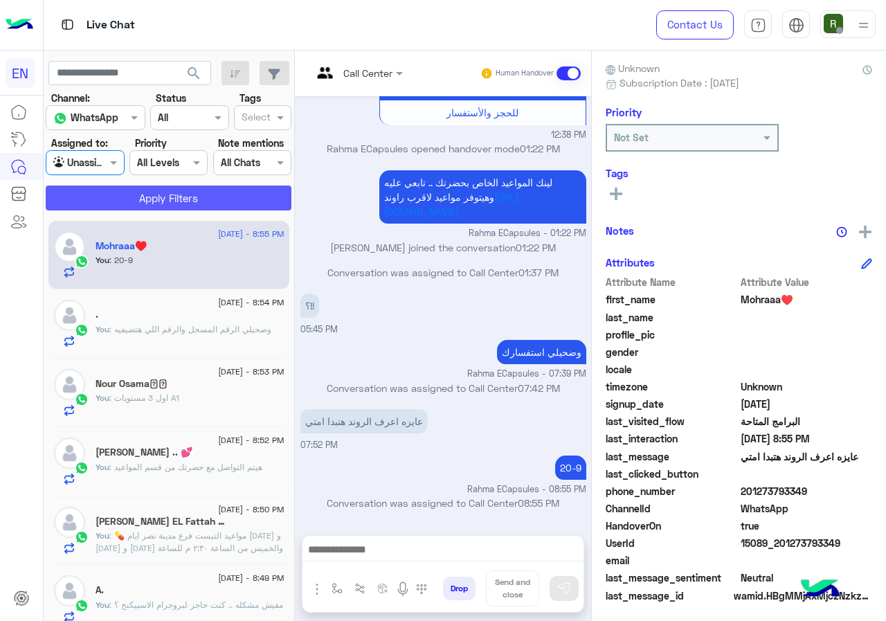
click at [102, 198] on button "Apply Filters" at bounding box center [169, 198] width 246 height 25
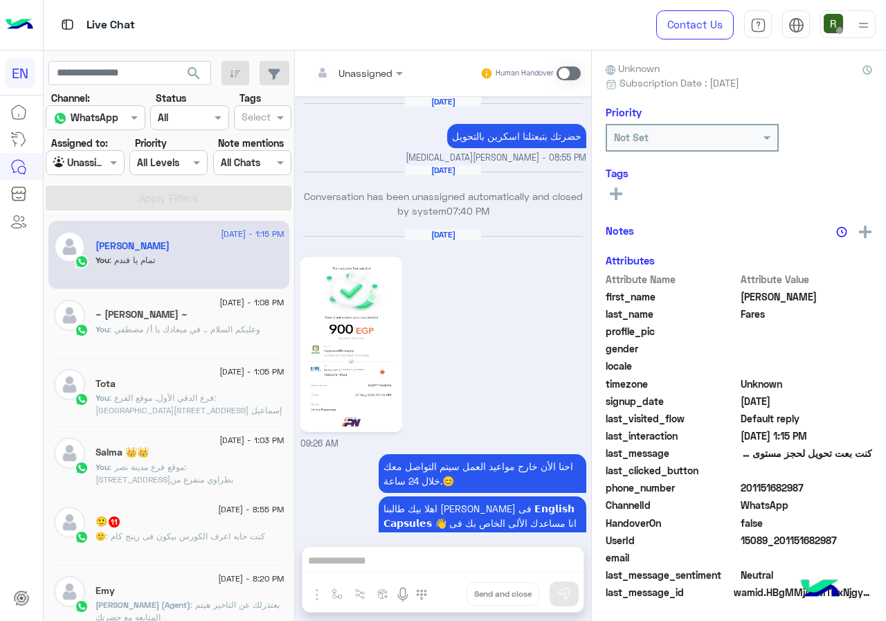
scroll to position [1022, 0]
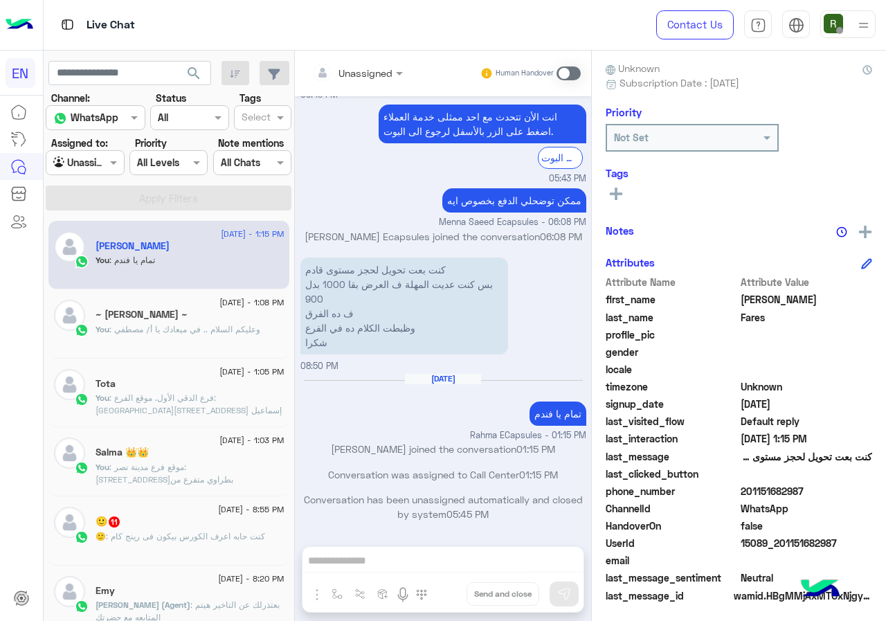
click at [218, 531] on span ": كنت حابه اعرف الكورس بيكون فى رينج كام" at bounding box center [185, 536] width 159 height 10
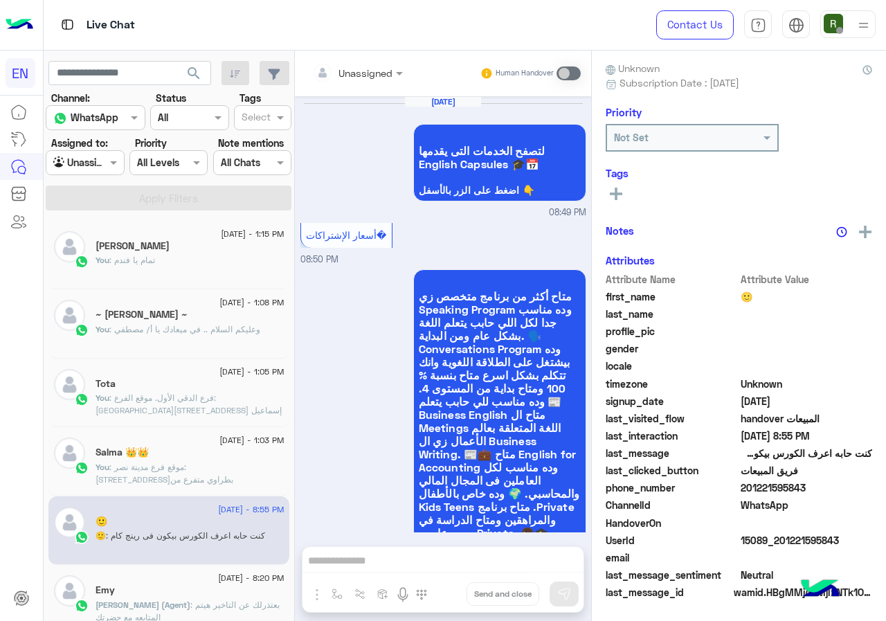
scroll to position [2166, 0]
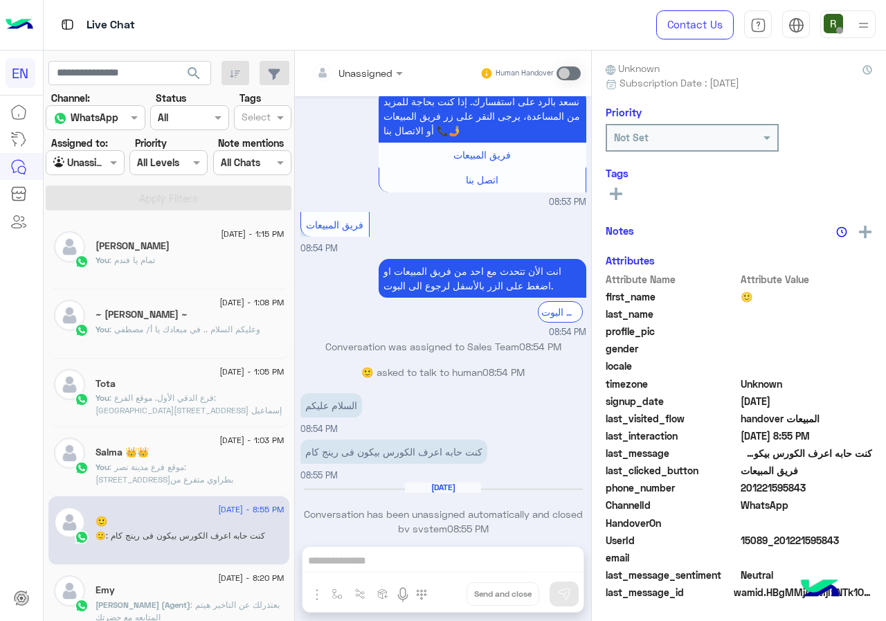
click at [384, 60] on div "Unassigned" at bounding box center [352, 73] width 80 height 28
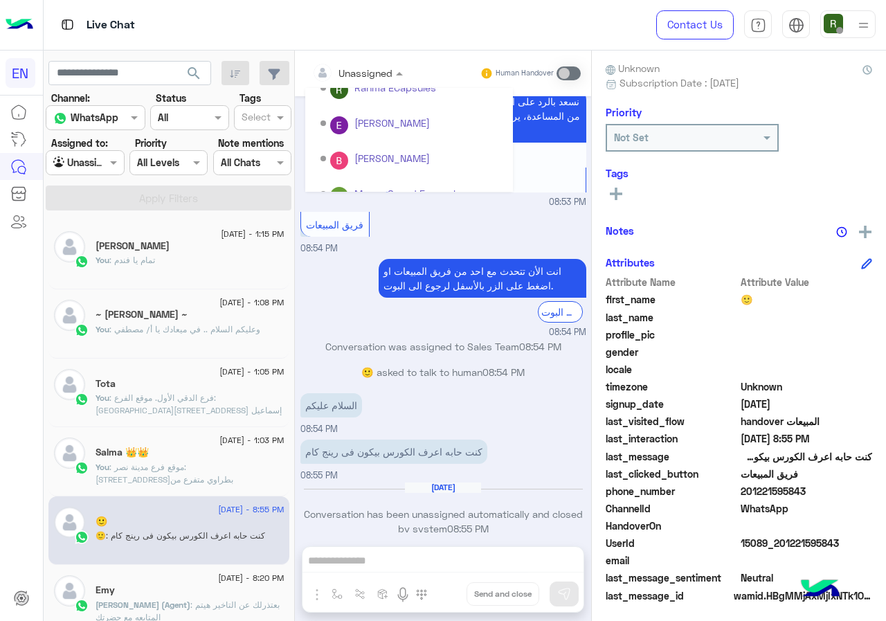
scroll to position [230, 0]
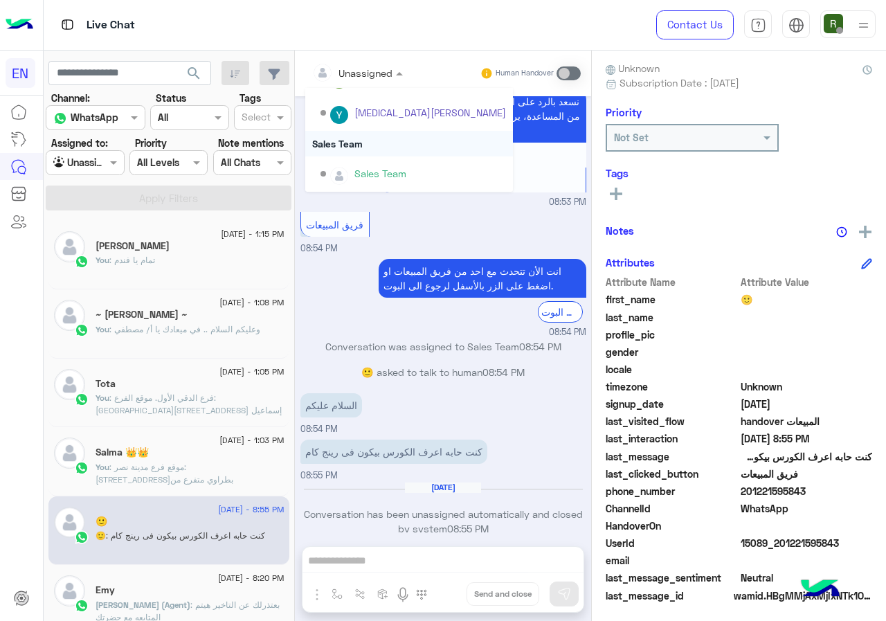
click at [422, 146] on div "Sales Team" at bounding box center [409, 144] width 208 height 26
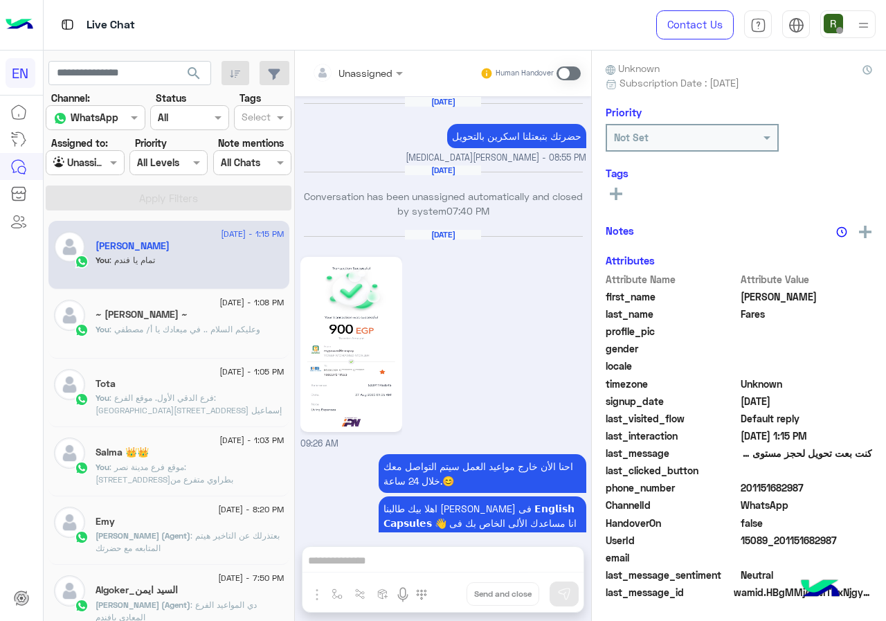
scroll to position [1022, 0]
